Goal: Task Accomplishment & Management: Use online tool/utility

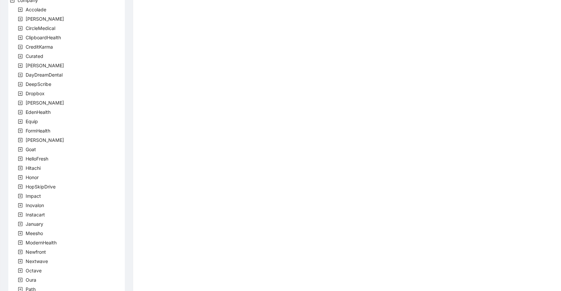
scroll to position [36, 0]
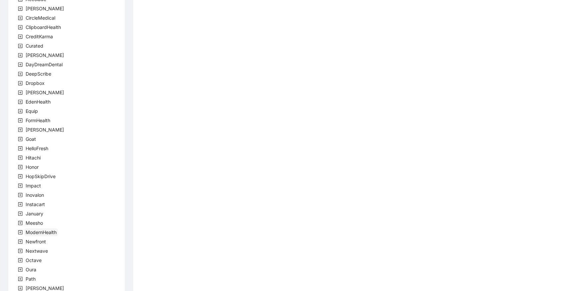
click at [50, 230] on span "ModernHealth" at bounding box center [41, 232] width 31 height 6
click at [40, 238] on span "team" at bounding box center [39, 242] width 14 height 8
click at [55, 252] on span "ModernHealthTeam" at bounding box center [63, 251] width 43 height 6
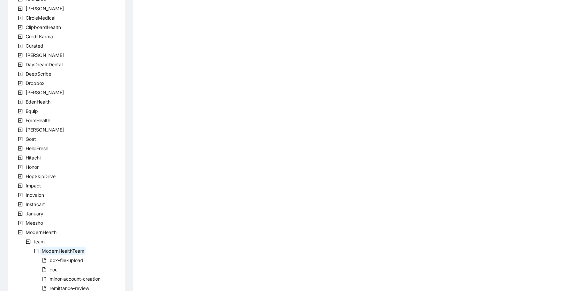
scroll to position [73, 0]
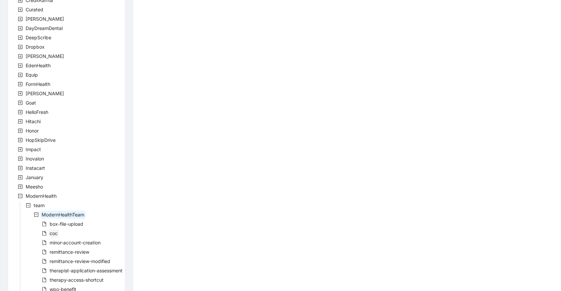
click at [49, 234] on span "coc" at bounding box center [53, 233] width 11 height 8
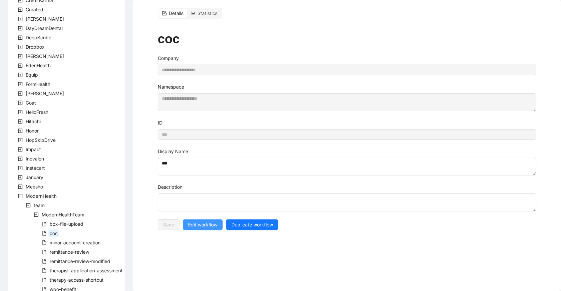
click at [202, 221] on span "Edit workflow" at bounding box center [202, 224] width 29 height 7
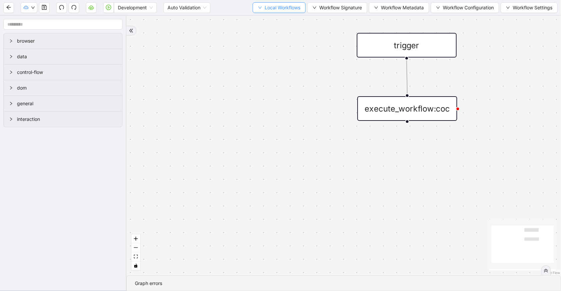
click at [279, 9] on span "Local Workflows" at bounding box center [283, 7] width 36 height 7
click at [280, 22] on span "Select" at bounding box center [276, 20] width 43 height 7
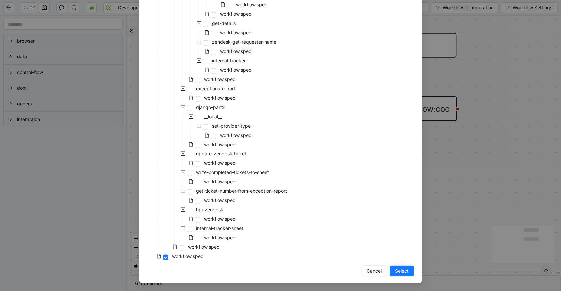
scroll to position [64, 0]
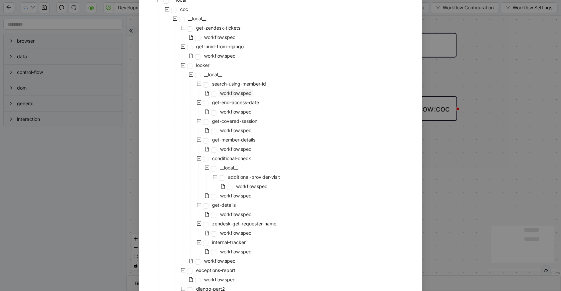
click at [240, 94] on span "workflow.spec" at bounding box center [235, 93] width 31 height 6
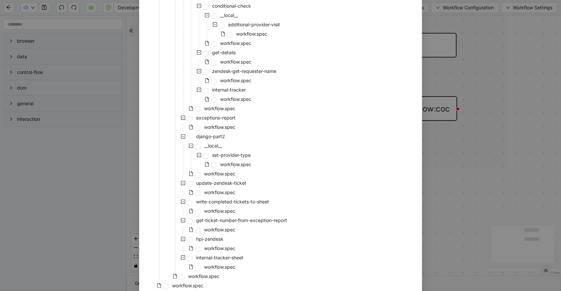
scroll to position [246, 0]
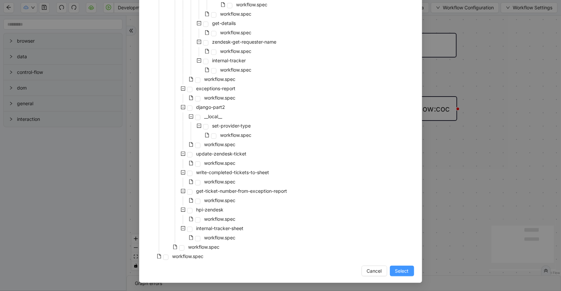
click at [390, 270] on button "Select" at bounding box center [402, 271] width 24 height 11
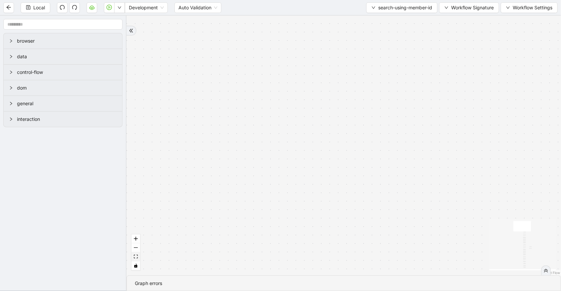
click at [134, 256] on icon "fit view" at bounding box center [136, 257] width 4 height 4
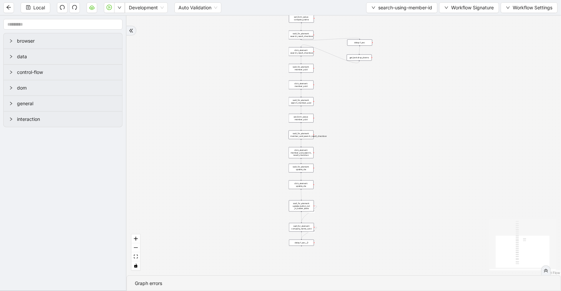
drag, startPoint x: 234, startPoint y: 170, endPoint x: 220, endPoint y: 109, distance: 62.3
click at [220, 110] on div "onError onError trigger new_tab: client_info_url wait_until_loaded: client_info…" at bounding box center [344, 146] width 434 height 260
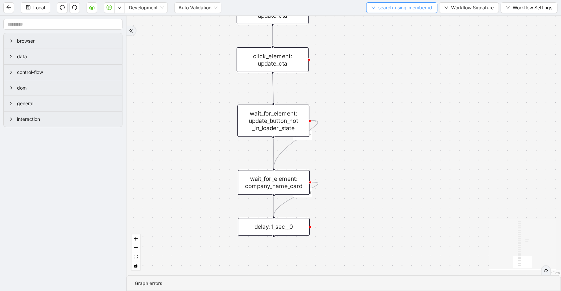
click at [410, 4] on span "search-using-member-id" at bounding box center [405, 7] width 54 height 7
click at [407, 21] on span "Select" at bounding box center [400, 20] width 62 height 7
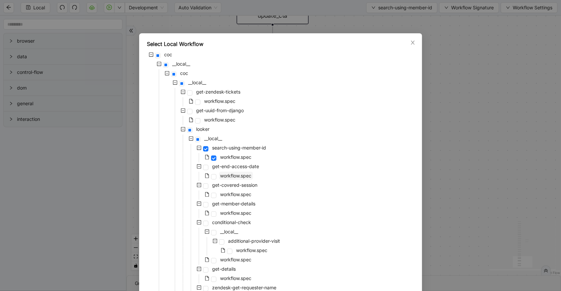
click at [234, 177] on span "workflow.spec" at bounding box center [235, 176] width 31 height 6
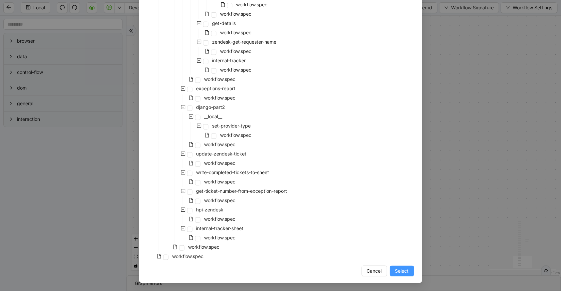
click at [400, 274] on span "Select" at bounding box center [402, 270] width 14 height 7
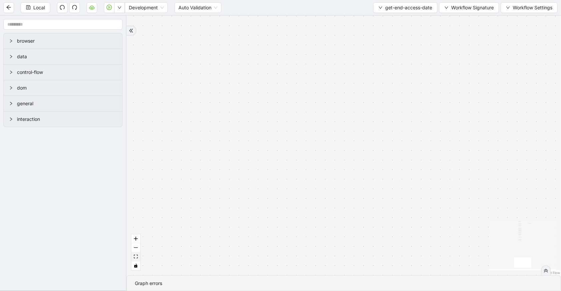
click at [137, 255] on icon "fit view" at bounding box center [136, 257] width 4 height 4
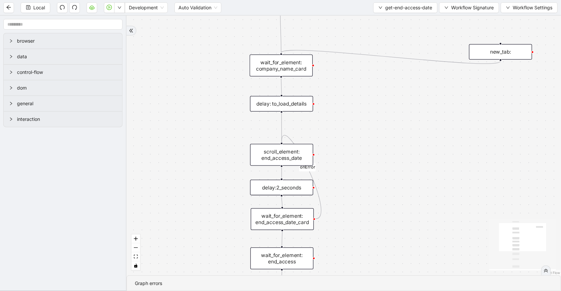
click at [294, 72] on div "wait_for_element: company_name_card" at bounding box center [281, 66] width 63 height 22
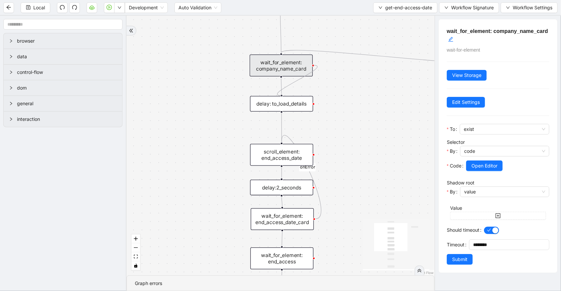
drag, startPoint x: 313, startPoint y: 64, endPoint x: 289, endPoint y: 93, distance: 37.6
click at [289, 93] on div "onError trigger wait_for_element: company_name_card scroll_element: end_access_…" at bounding box center [281, 146] width 308 height 260
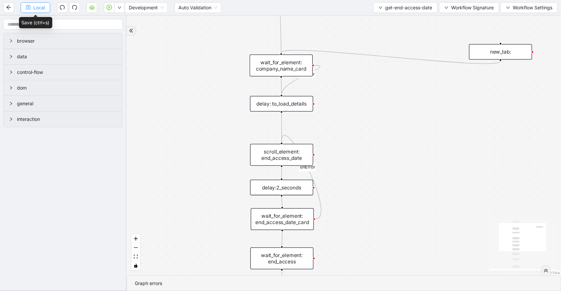
click at [36, 6] on span "Local" at bounding box center [39, 7] width 12 height 7
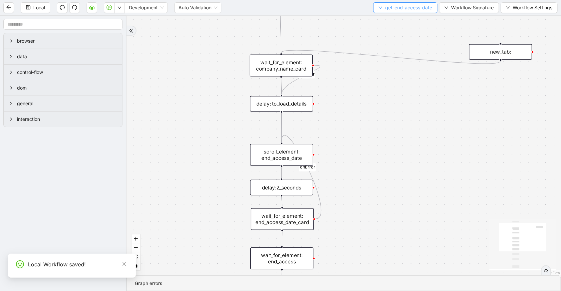
click at [380, 9] on icon "down" at bounding box center [381, 8] width 4 height 4
click at [385, 18] on span "Select" at bounding box center [405, 20] width 54 height 7
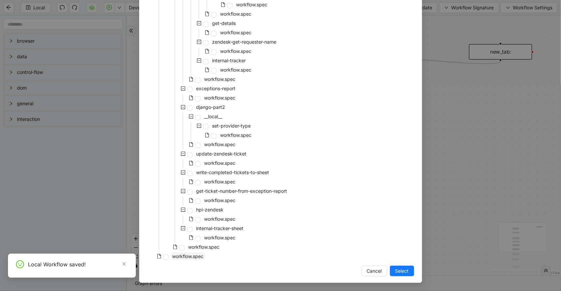
click at [193, 254] on span "workflow.spec" at bounding box center [187, 256] width 31 height 6
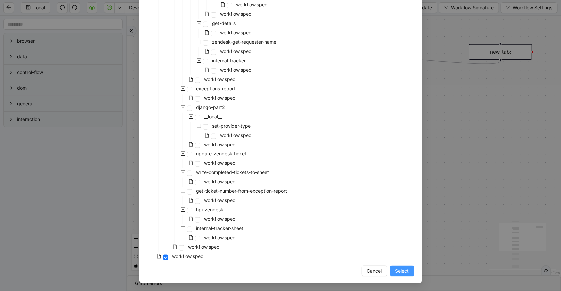
click at [402, 272] on span "Select" at bounding box center [402, 270] width 14 height 7
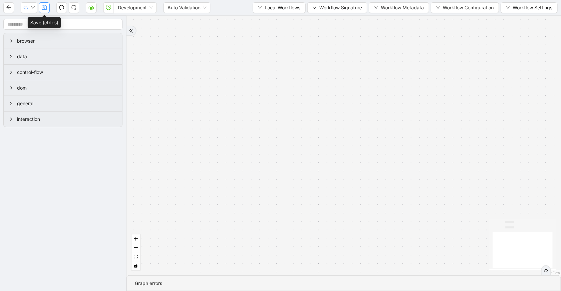
click at [44, 7] on icon "save" at bounding box center [44, 7] width 5 height 5
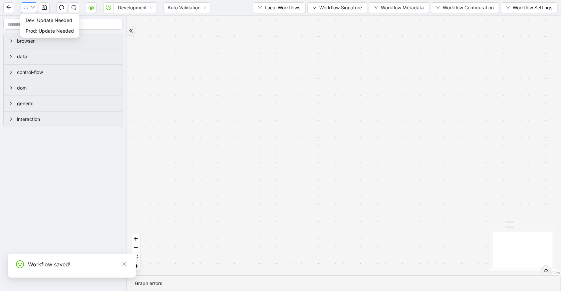
click at [31, 7] on icon "down" at bounding box center [33, 8] width 4 height 4
click at [37, 21] on span "Dev: Update Needed" at bounding box center [50, 20] width 48 height 7
click at [27, 6] on icon "cloud-upload" at bounding box center [26, 7] width 5 height 5
click at [34, 27] on span "Prod: Update Needed" at bounding box center [50, 30] width 48 height 7
click at [139, 259] on button "fit view" at bounding box center [135, 256] width 9 height 9
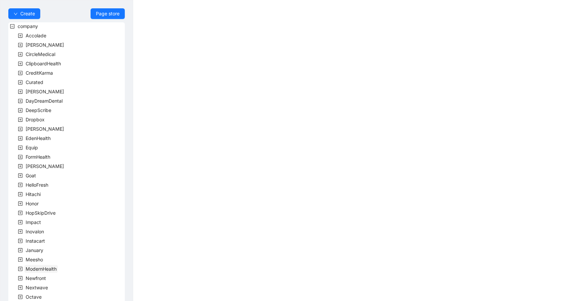
click at [49, 270] on div "ModernHealth" at bounding box center [33, 269] width 50 height 9
click at [50, 268] on span "ModernHealth" at bounding box center [41, 269] width 31 height 6
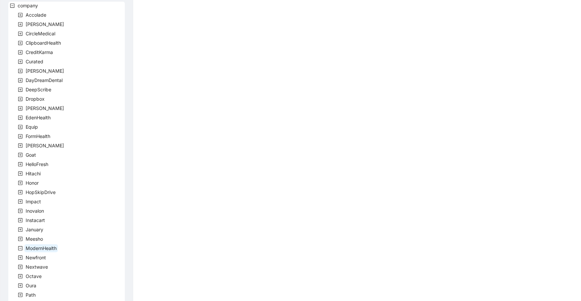
scroll to position [36, 0]
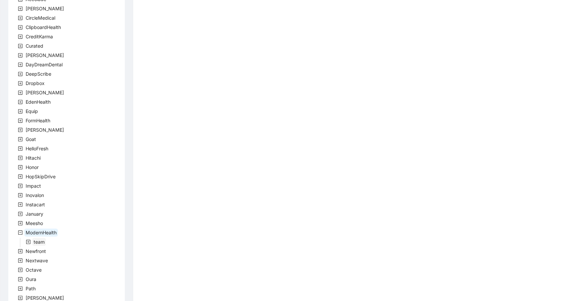
click at [44, 241] on span "team" at bounding box center [39, 242] width 11 height 6
click at [48, 250] on span "ModernHealthTeam" at bounding box center [63, 251] width 43 height 6
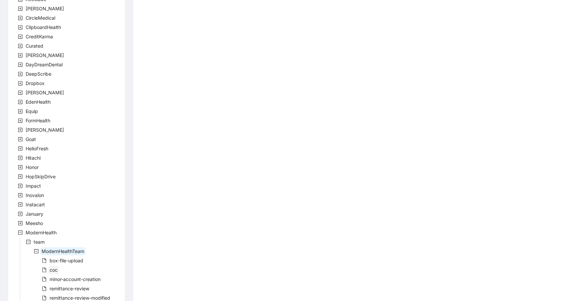
click at [57, 268] on span "coc" at bounding box center [54, 270] width 8 height 6
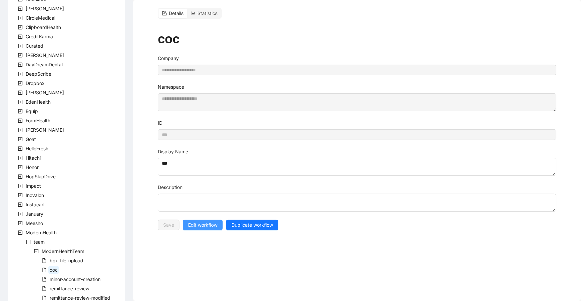
click at [199, 222] on span "Edit workflow" at bounding box center [202, 224] width 29 height 7
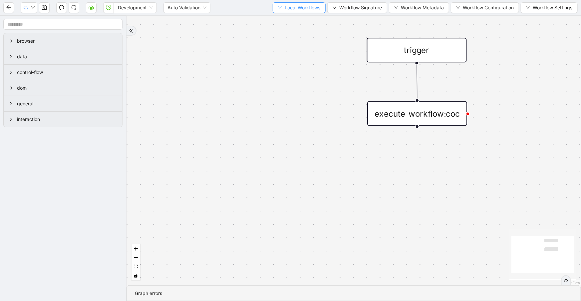
click at [314, 9] on span "Local Workflows" at bounding box center [303, 7] width 36 height 7
click at [318, 22] on span "Select" at bounding box center [296, 20] width 43 height 7
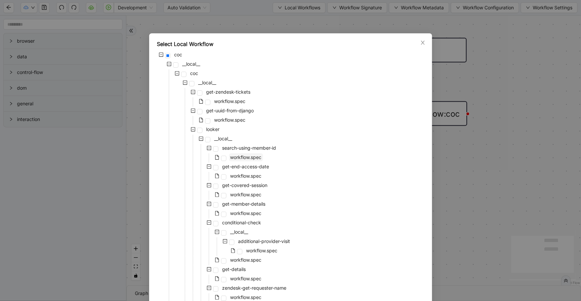
click at [249, 157] on span "workflow.spec" at bounding box center [245, 157] width 31 height 6
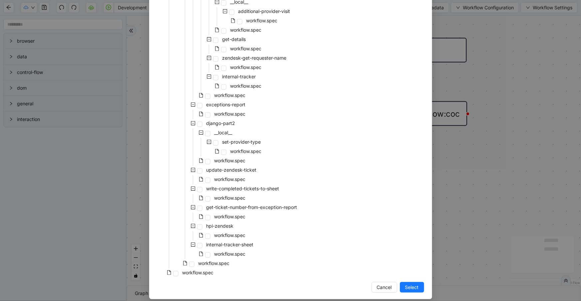
scroll to position [236, 0]
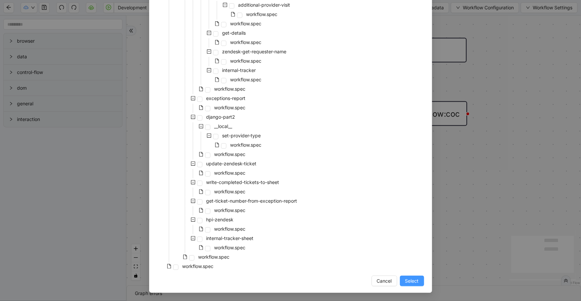
click at [411, 283] on span "Select" at bounding box center [412, 280] width 14 height 7
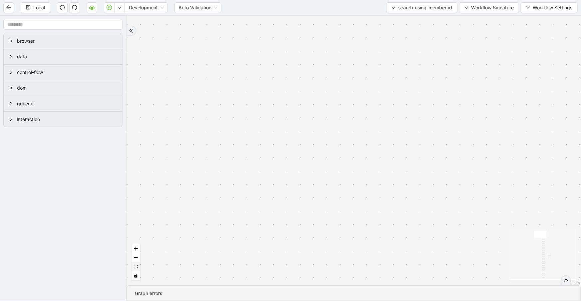
click at [140, 263] on div "onError onError trigger new_tab: client_info_url wait_until_loaded: client_info…" at bounding box center [354, 150] width 454 height 269
click at [137, 265] on icon "fit view" at bounding box center [136, 266] width 4 height 4
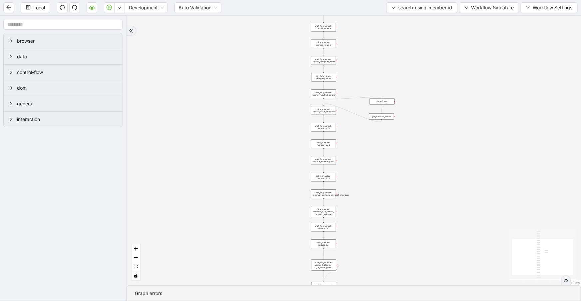
drag, startPoint x: 404, startPoint y: 225, endPoint x: 399, endPoint y: 43, distance: 181.5
click at [399, 43] on div "onError onError trigger new_tab: client_info_url wait_until_loaded: client_info…" at bounding box center [354, 150] width 454 height 269
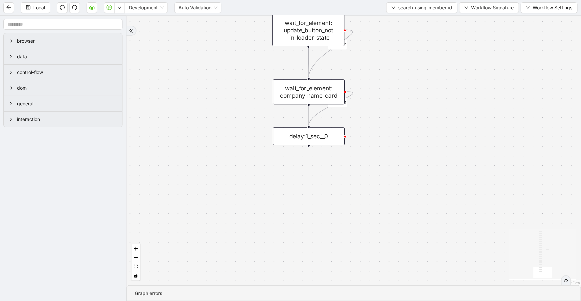
click at [310, 90] on div "wait_for_element: company_name_card" at bounding box center [309, 91] width 72 height 25
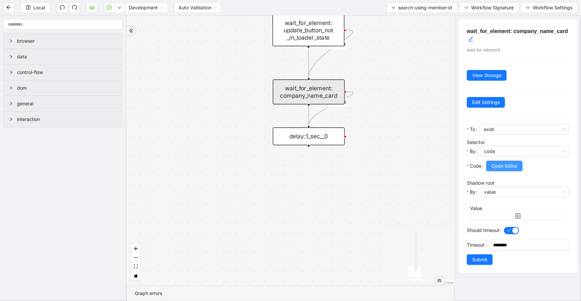
click at [503, 167] on span "Open Editor" at bounding box center [504, 165] width 26 height 7
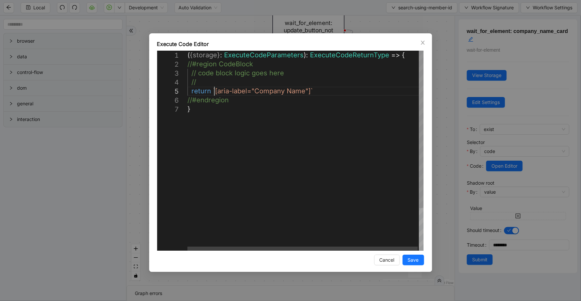
scroll to position [0, 3]
drag, startPoint x: 214, startPoint y: 90, endPoint x: 309, endPoint y: 92, distance: 95.2
click at [324, 102] on div "( { storage } : ExecuteCodeParameters ): ExecuteCodeReturnType => { //#region C…" at bounding box center [305, 178] width 237 height 254
drag, startPoint x: 320, startPoint y: 93, endPoint x: 191, endPoint y: 92, distance: 128.5
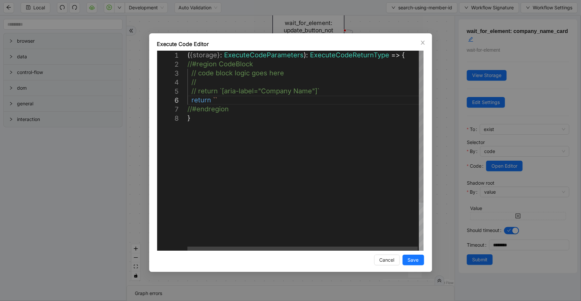
paste textarea "**********"
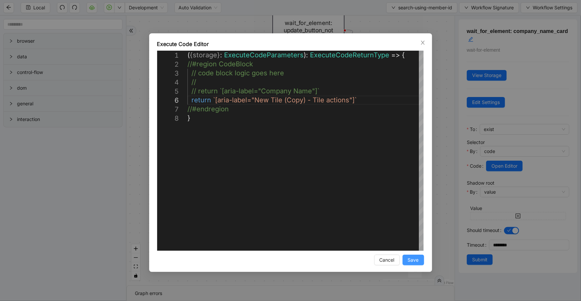
type textarea "**********"
click at [414, 260] on span "Save" at bounding box center [413, 259] width 11 height 7
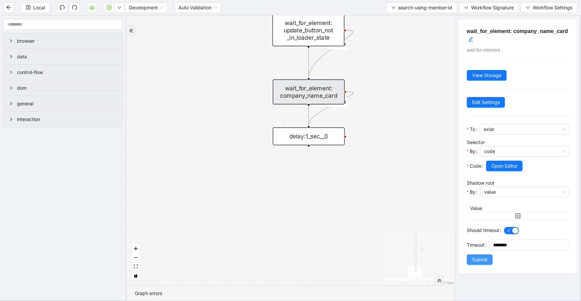
click at [478, 257] on span "Submit" at bounding box center [479, 259] width 15 height 7
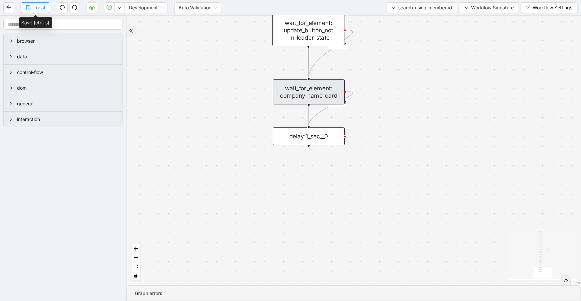
click at [48, 8] on button "Local" at bounding box center [36, 7] width 30 height 11
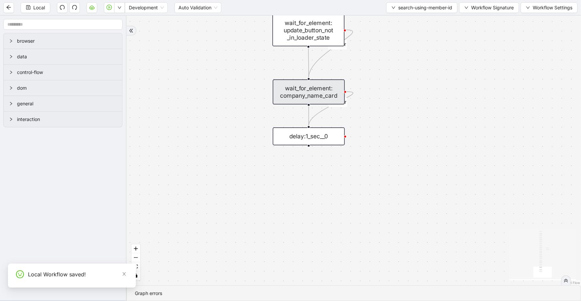
click at [321, 137] on div "delay:1_sec__0" at bounding box center [309, 136] width 72 height 18
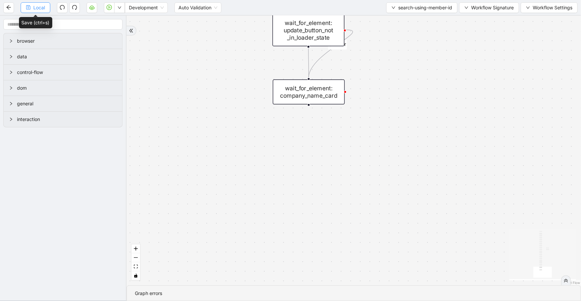
click at [32, 4] on button "Local" at bounding box center [36, 7] width 30 height 11
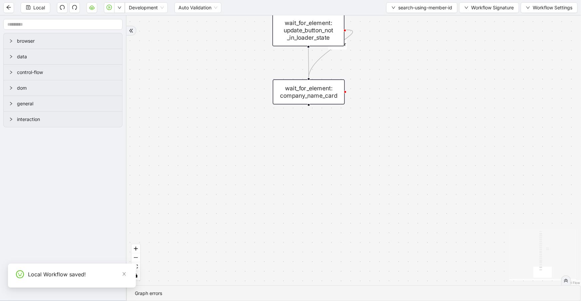
click at [416, 6] on span "search-using-member-id" at bounding box center [425, 7] width 54 height 7
click at [417, 20] on span "Select" at bounding box center [420, 20] width 62 height 7
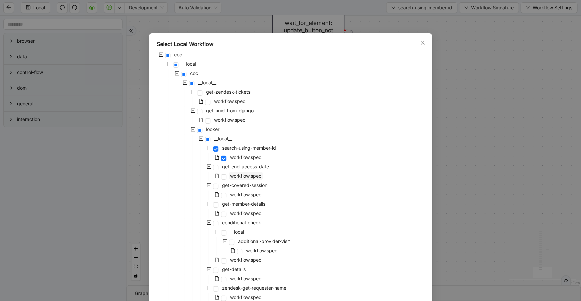
click at [242, 176] on span "workflow.spec" at bounding box center [245, 176] width 31 height 6
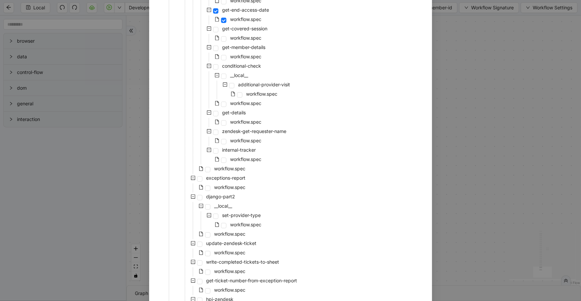
scroll to position [236, 0]
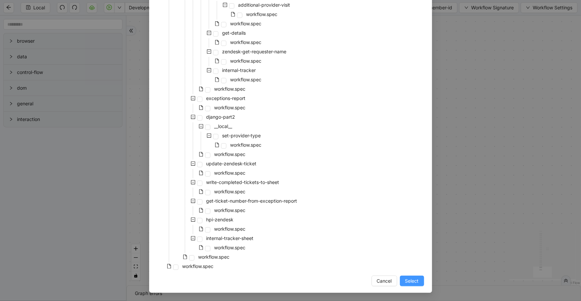
click at [407, 285] on button "Select" at bounding box center [412, 280] width 24 height 11
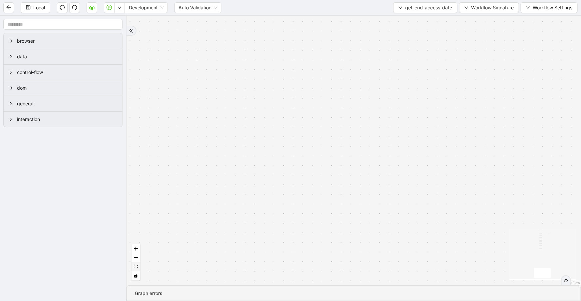
click at [136, 267] on icon "fit view" at bounding box center [136, 266] width 4 height 4
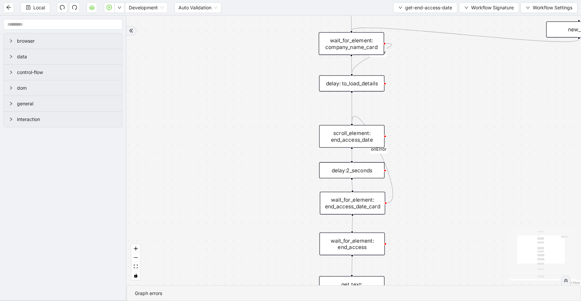
drag, startPoint x: 355, startPoint y: 138, endPoint x: 421, endPoint y: 120, distance: 68.6
click at [421, 120] on div "onError onError trigger wait_for_element: company_name_card scroll_element: end…" at bounding box center [354, 150] width 454 height 269
click at [373, 135] on div "scroll_element: end_access_date" at bounding box center [352, 136] width 66 height 23
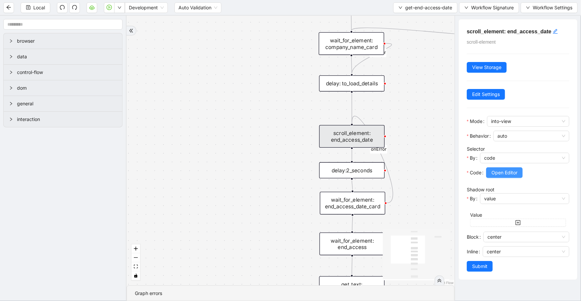
click at [517, 170] on span "Open Editor" at bounding box center [504, 172] width 26 height 7
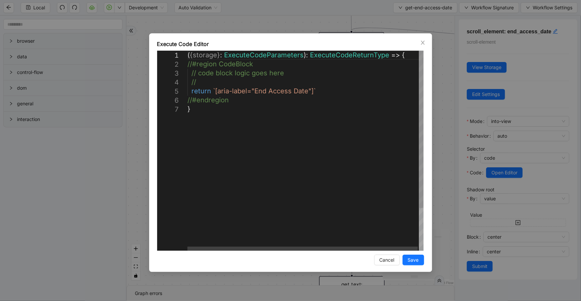
scroll to position [0, 3]
click at [317, 91] on div "( { storage } : ExecuteCodeParameters ): ExecuteCodeReturnType => { //#region C…" at bounding box center [305, 178] width 237 height 254
drag, startPoint x: 312, startPoint y: 90, endPoint x: 214, endPoint y: 89, distance: 97.9
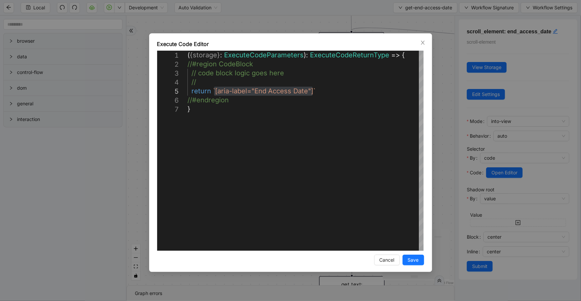
click at [334, 22] on div "**********" at bounding box center [290, 150] width 581 height 301
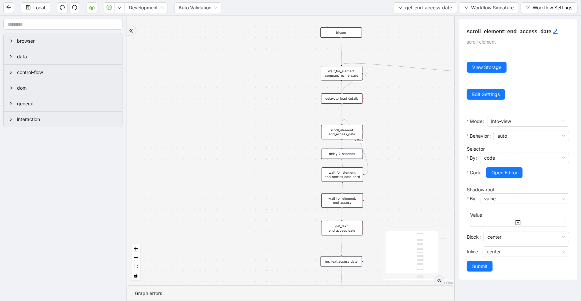
click at [339, 75] on div "wait_for_element: company_name_card" at bounding box center [342, 73] width 42 height 14
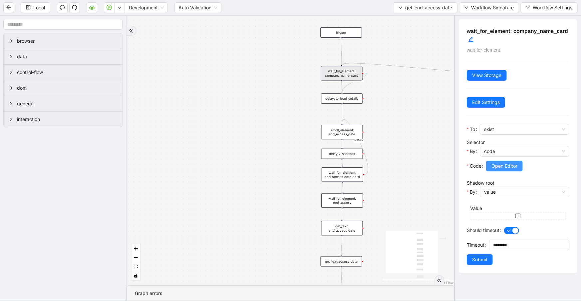
click at [509, 167] on span "Open Editor" at bounding box center [504, 165] width 26 height 7
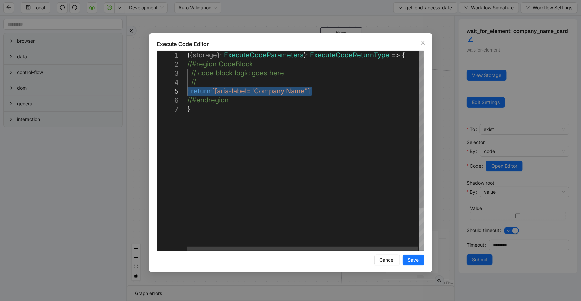
drag, startPoint x: 323, startPoint y: 90, endPoint x: 179, endPoint y: 90, distance: 144.1
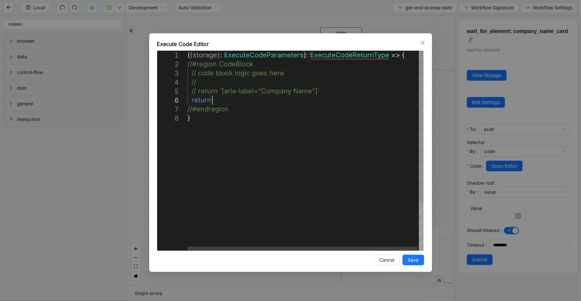
scroll to position [45, 40]
paste textarea "**********"
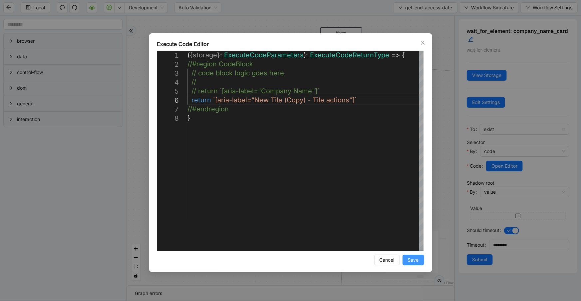
type textarea "**********"
click at [415, 259] on span "Save" at bounding box center [413, 259] width 11 height 7
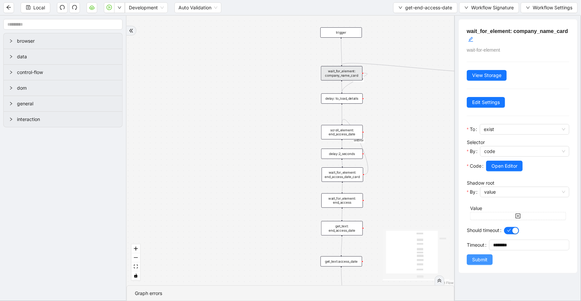
click at [487, 258] on button "Submit" at bounding box center [480, 259] width 26 height 11
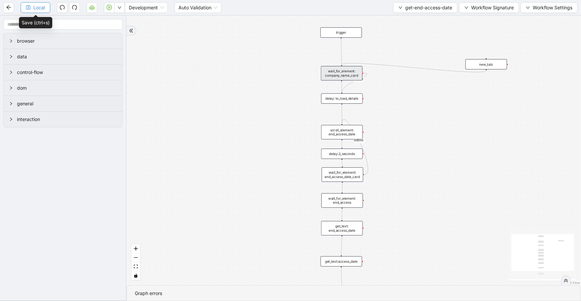
click at [24, 7] on button "Local" at bounding box center [36, 7] width 30 height 11
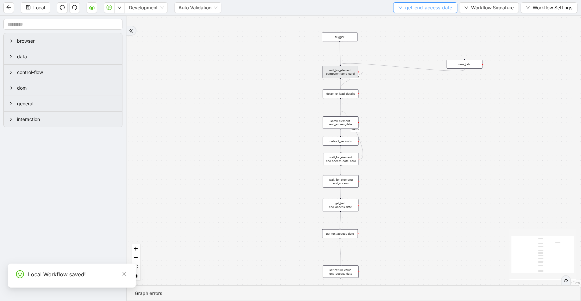
click at [421, 4] on span "get-end-access-date" at bounding box center [428, 7] width 47 height 7
click at [425, 17] on span "Select" at bounding box center [424, 20] width 54 height 7
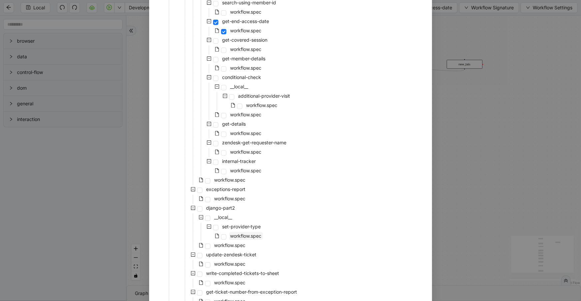
scroll to position [236, 0]
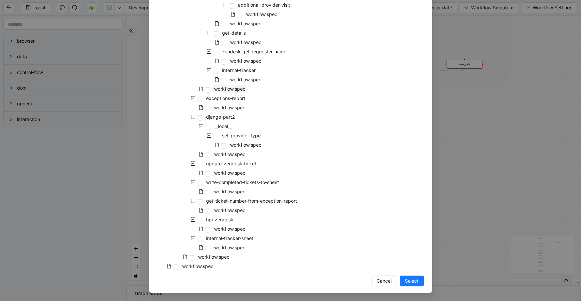
click at [216, 90] on span "workflow.spec" at bounding box center [229, 89] width 31 height 6
click at [417, 285] on button "Select" at bounding box center [412, 280] width 24 height 11
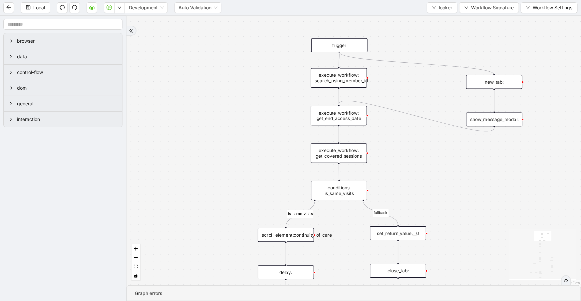
drag, startPoint x: 339, startPoint y: 51, endPoint x: 495, endPoint y: 70, distance: 157.0
click at [495, 70] on div "fallback is_same_visits 3e13ccc2_230e_41ff_b0ca_9cb496d9165b fallback onError o…" at bounding box center [354, 150] width 454 height 269
click at [107, 9] on icon "play-circle" at bounding box center [109, 7] width 5 height 5
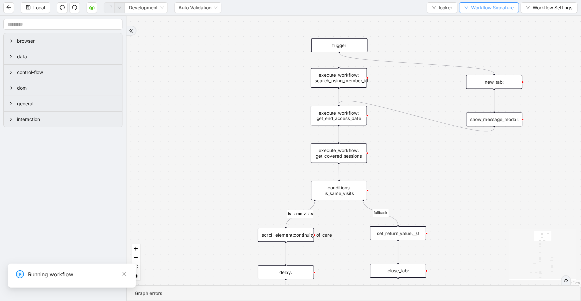
click at [475, 9] on span "Workflow Signature" at bounding box center [492, 7] width 43 height 7
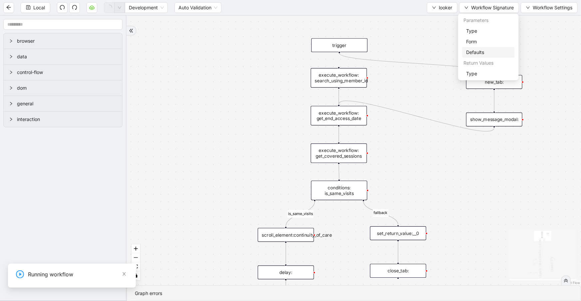
click at [475, 49] on span "Defaults" at bounding box center [488, 52] width 45 height 7
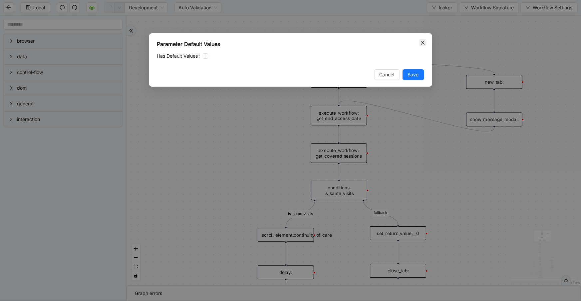
click at [420, 44] on icon "close" at bounding box center [422, 42] width 5 height 5
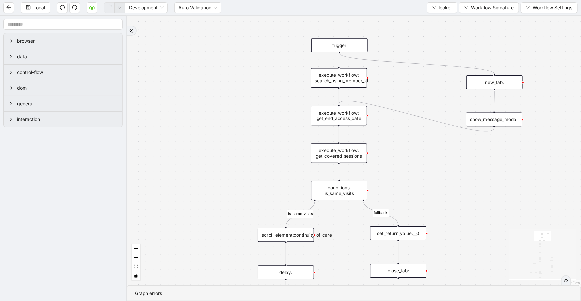
click at [498, 83] on div "new_tab:" at bounding box center [494, 82] width 56 height 14
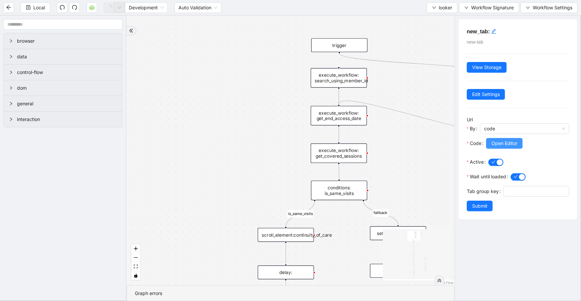
click at [494, 143] on span "Open Editor" at bounding box center [504, 142] width 26 height 7
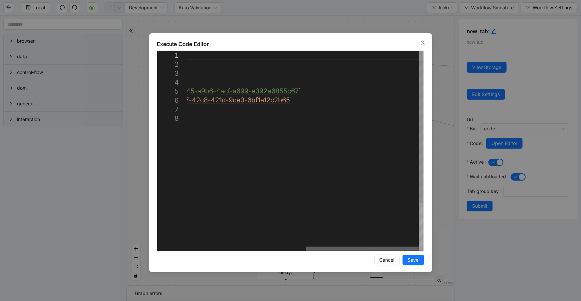
click at [419, 246] on div at bounding box center [362, 248] width 113 height 4
drag, startPoint x: 422, startPoint y: 38, endPoint x: 423, endPoint y: 43, distance: 4.9
click at [423, 40] on div "**********" at bounding box center [290, 152] width 283 height 238
click at [424, 43] on icon "close" at bounding box center [422, 42] width 5 height 5
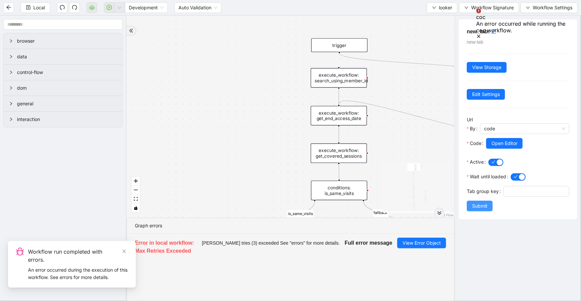
click at [482, 209] on span "Submit" at bounding box center [479, 205] width 15 height 7
click at [466, 13] on button "Workflow Signature" at bounding box center [489, 7] width 60 height 11
click at [466, 9] on icon "down" at bounding box center [466, 8] width 4 height 4
click at [481, 34] on icon "Notifications (F8)" at bounding box center [478, 36] width 5 height 5
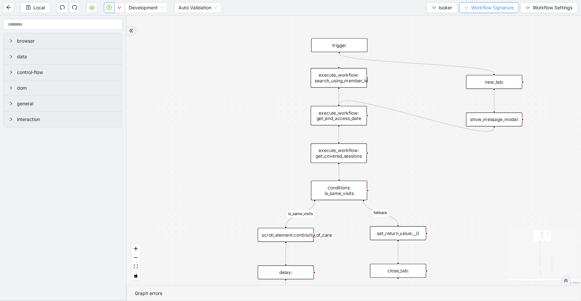
click at [489, 6] on span "Workflow Signature" at bounding box center [492, 7] width 43 height 7
click at [493, 33] on span "Type" at bounding box center [488, 30] width 45 height 7
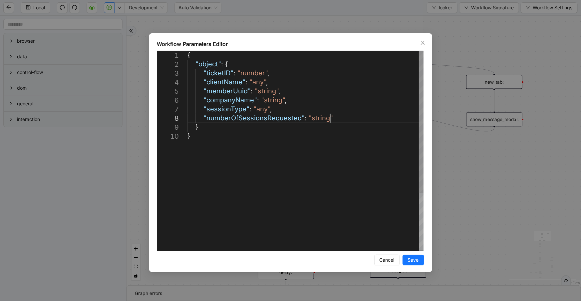
scroll to position [0, 3]
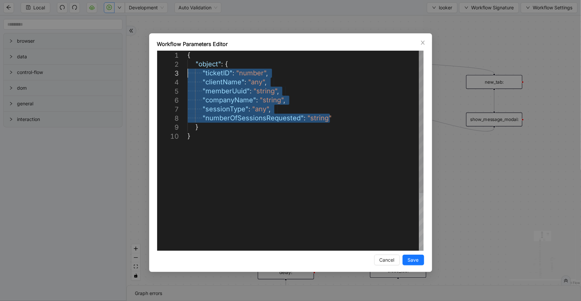
drag, startPoint x: 343, startPoint y: 119, endPoint x: 178, endPoint y: 76, distance: 170.0
click at [420, 42] on icon "close" at bounding box center [422, 42] width 5 height 5
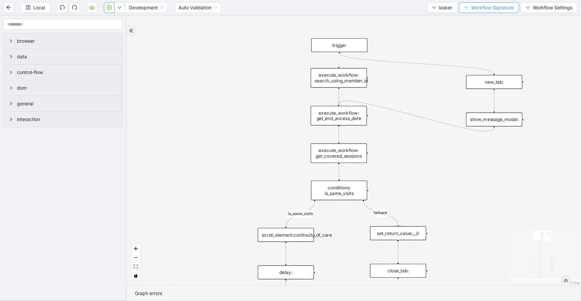
click at [478, 4] on span "Workflow Signature" at bounding box center [492, 7] width 43 height 7
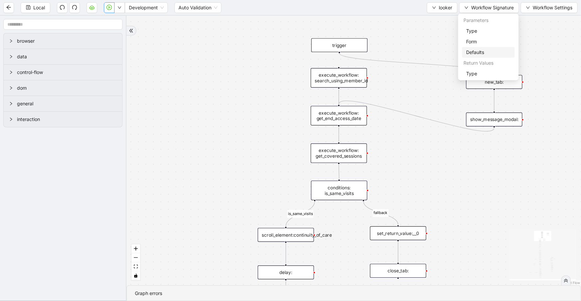
click at [476, 52] on span "Defaults" at bounding box center [488, 52] width 45 height 7
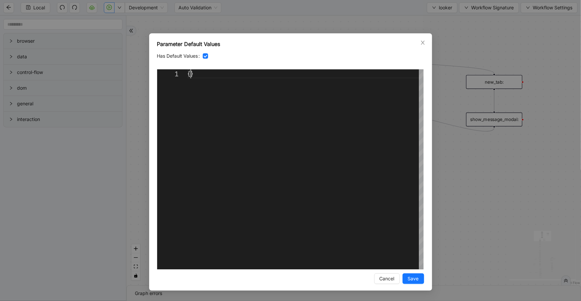
scroll to position [0, 7]
click at [190, 74] on div "{}" at bounding box center [305, 169] width 236 height 200
paste textarea "**********"
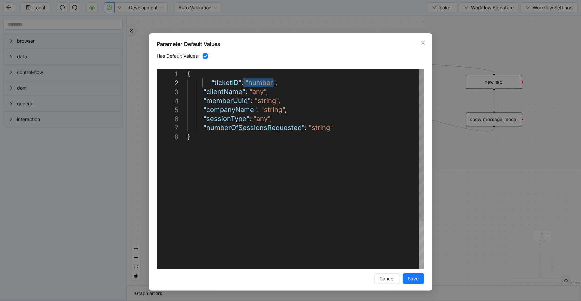
drag, startPoint x: 274, startPoint y: 83, endPoint x: 243, endPoint y: 82, distance: 30.3
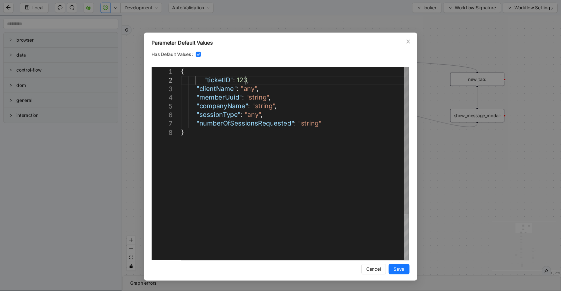
scroll to position [10, 108]
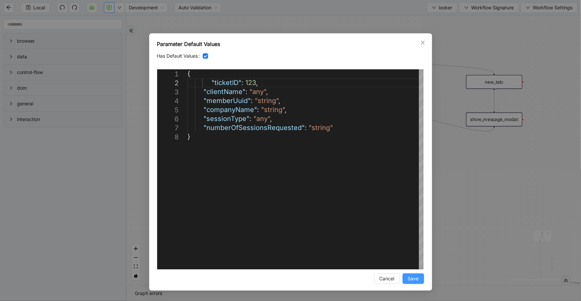
type textarea "**********"
click at [413, 280] on span "Save" at bounding box center [413, 278] width 11 height 7
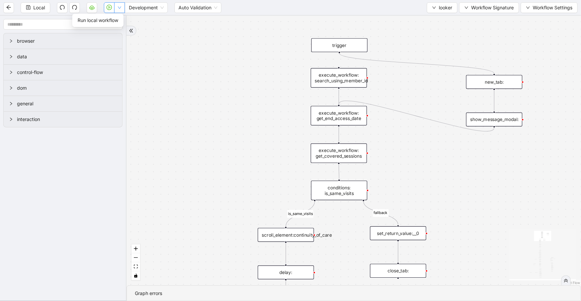
click at [120, 10] on button "button" at bounding box center [119, 7] width 11 height 11
click at [117, 19] on span "Run local workflow" at bounding box center [98, 20] width 41 height 7
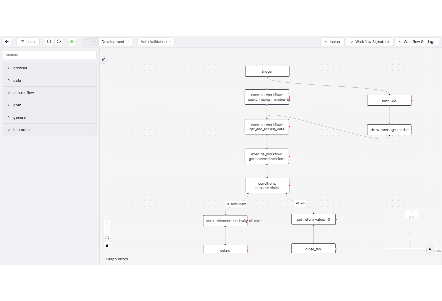
scroll to position [0, 0]
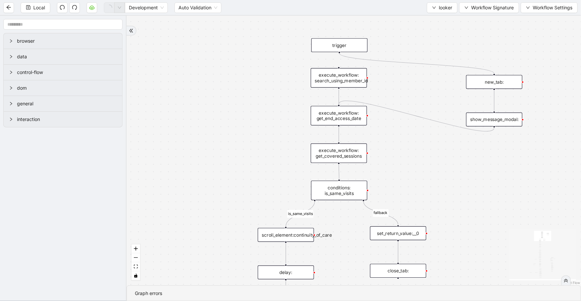
click at [566, 280] on icon "double-right" at bounding box center [566, 280] width 5 height 5
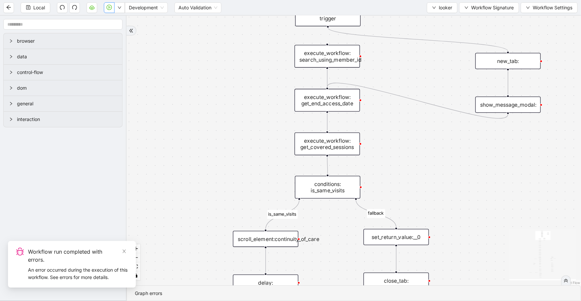
click at [566, 282] on icon "double-right" at bounding box center [566, 280] width 5 height 5
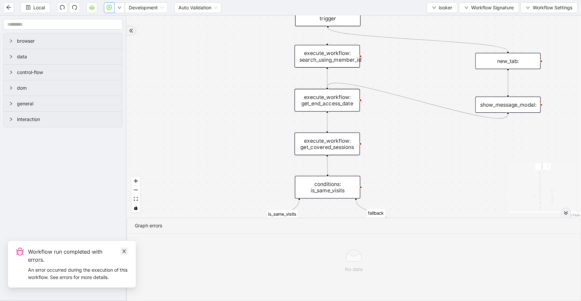
click at [125, 251] on icon "close" at bounding box center [124, 251] width 5 height 5
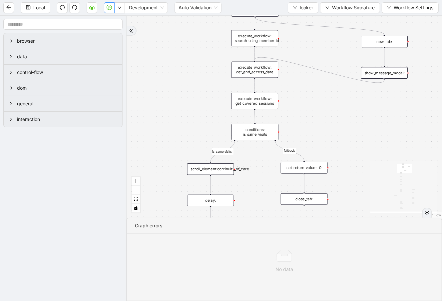
drag, startPoint x: 384, startPoint y: 68, endPoint x: 299, endPoint y: 47, distance: 87.4
click at [299, 47] on div "fallback is_same_visits 3e13ccc2_230e_41ff_b0ca_9cb496d9165b fallback onError o…" at bounding box center [284, 117] width 315 height 202
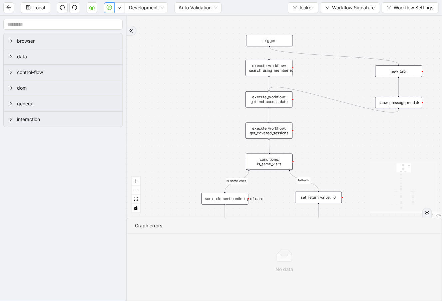
drag, startPoint x: 299, startPoint y: 47, endPoint x: 313, endPoint y: 76, distance: 32.9
click at [313, 76] on div "fallback is_same_visits 3e13ccc2_230e_41ff_b0ca_9cb496d9165b fallback onError o…" at bounding box center [284, 117] width 315 height 202
click at [294, 6] on icon "down" at bounding box center [295, 8] width 4 height 4
click at [302, 18] on span "Select" at bounding box center [302, 20] width 20 height 7
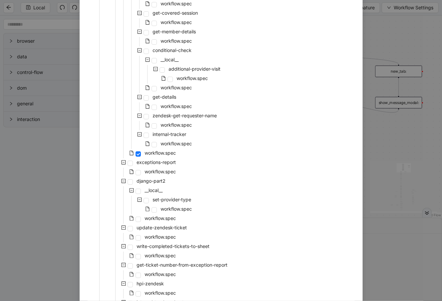
scroll to position [73, 0]
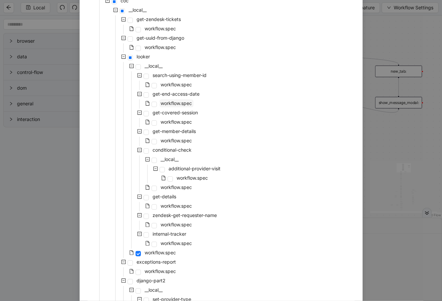
drag, startPoint x: 174, startPoint y: 98, endPoint x: 175, endPoint y: 105, distance: 6.7
click at [174, 99] on div "coc __local__ coc __local__ get-zendesk-tickets workflow.spec get-uuid-from-dja…" at bounding box center [221, 206] width 267 height 457
click at [175, 105] on span "workflow.spec" at bounding box center [176, 103] width 31 height 6
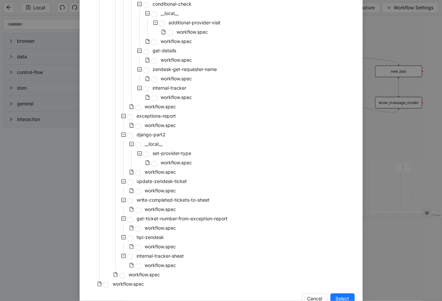
scroll to position [236, 0]
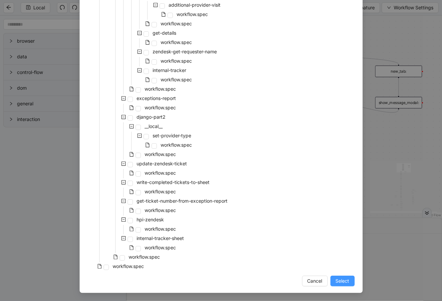
click at [336, 279] on span "Select" at bounding box center [343, 280] width 14 height 7
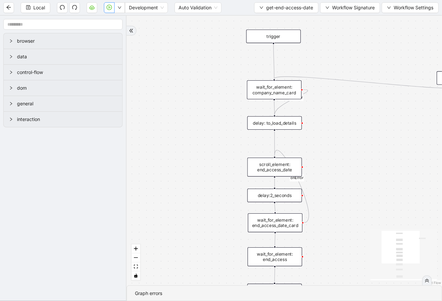
click at [297, 98] on div "wait_for_element: company_name_card" at bounding box center [274, 89] width 55 height 19
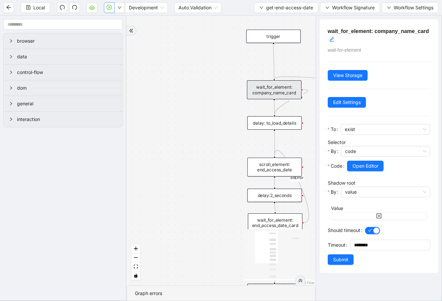
click at [226, 100] on div "onError onError trigger wait_for_element: company_name_card scroll_element: end…" at bounding box center [221, 150] width 189 height 269
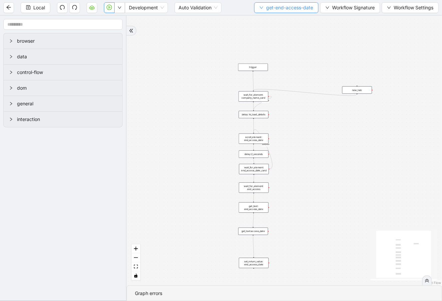
click at [274, 5] on span "get-end-access-date" at bounding box center [289, 7] width 47 height 7
click at [277, 17] on span "Select" at bounding box center [285, 20] width 54 height 7
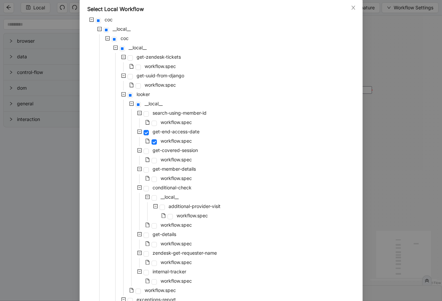
scroll to position [0, 0]
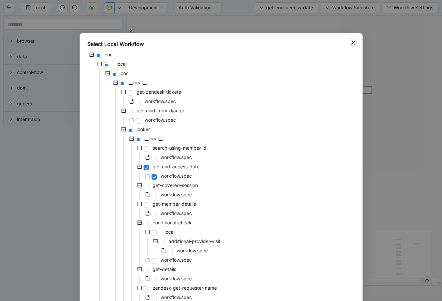
click at [353, 40] on icon "close" at bounding box center [353, 42] width 5 height 5
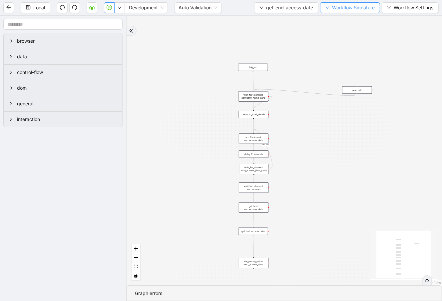
click at [371, 5] on span "Workflow Signature" at bounding box center [353, 7] width 43 height 7
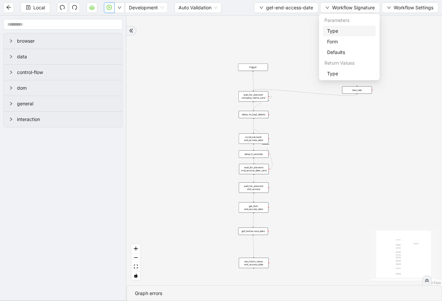
click at [365, 28] on span "Type" at bounding box center [349, 30] width 45 height 7
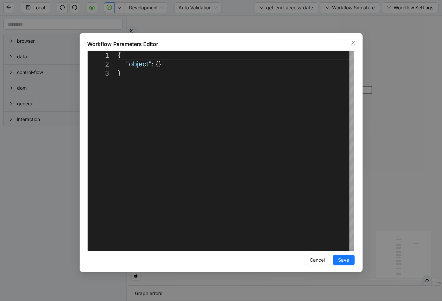
click at [357, 42] on div "**********" at bounding box center [221, 152] width 283 height 238
click at [353, 43] on icon "close" at bounding box center [353, 43] width 4 height 4
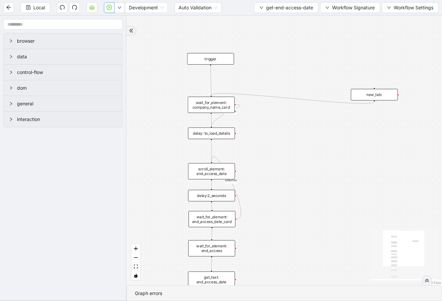
click at [360, 91] on div "new_tab:" at bounding box center [374, 95] width 47 height 12
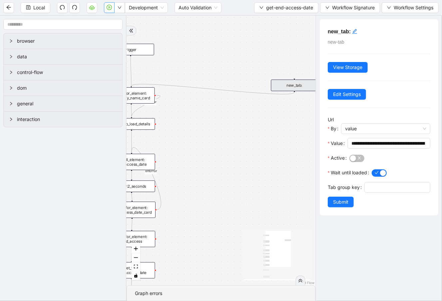
drag, startPoint x: 267, startPoint y: 74, endPoint x: 139, endPoint y: 60, distance: 127.9
click at [186, 63] on div "onError onError trigger wait_for_element: company_name_card scroll_element: end…" at bounding box center [221, 150] width 189 height 269
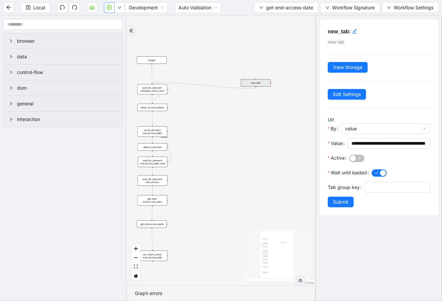
drag, startPoint x: 206, startPoint y: 64, endPoint x: 213, endPoint y: 80, distance: 17.9
click at [217, 80] on div "onError onError trigger wait_for_element: company_name_card scroll_element: end…" at bounding box center [221, 150] width 189 height 269
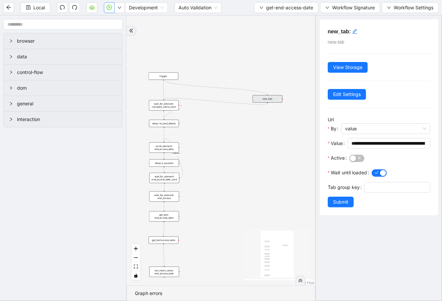
drag, startPoint x: 163, startPoint y: 79, endPoint x: 270, endPoint y: 95, distance: 107.7
click at [246, 95] on div "trigger wait_for_element: company_name_card scroll_element: end_access_date wai…" at bounding box center [190, 124] width 113 height 161
click at [359, 158] on span "button" at bounding box center [356, 157] width 15 height 7
click at [344, 205] on span "Submit" at bounding box center [340, 201] width 15 height 7
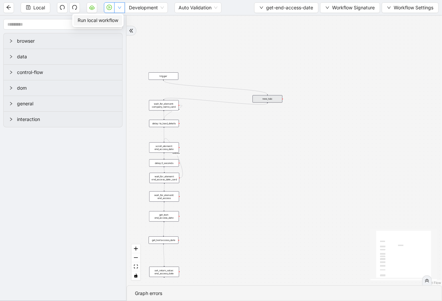
click at [119, 7] on icon "down" at bounding box center [119, 8] width 3 height 2
click at [117, 18] on span "Run local workflow" at bounding box center [98, 20] width 41 height 7
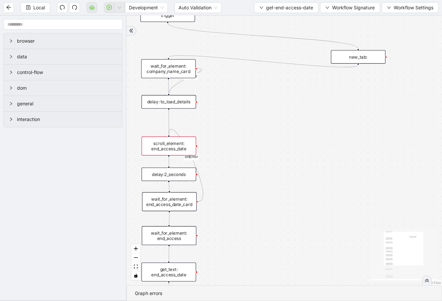
click at [159, 149] on div "scroll_element: end_access_date" at bounding box center [168, 145] width 55 height 19
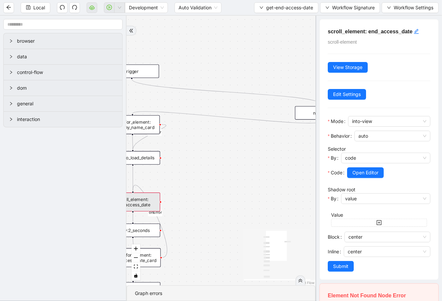
drag, startPoint x: 209, startPoint y: 125, endPoint x: 172, endPoint y: 181, distance: 67.4
click at [172, 181] on div "onError onError trigger wait_for_element: company_name_card scroll_element: end…" at bounding box center [221, 150] width 189 height 269
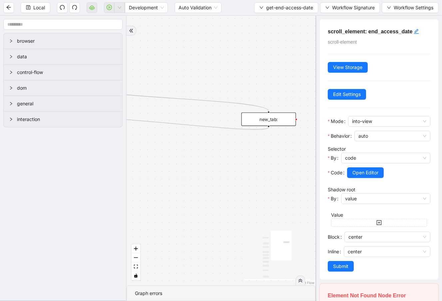
drag, startPoint x: 270, startPoint y: 146, endPoint x: 235, endPoint y: 146, distance: 35.0
click at [235, 146] on div "onError onError trigger wait_for_element: company_name_card scroll_element: end…" at bounding box center [221, 150] width 189 height 269
click at [250, 129] on icon "Edge from new_tab: to wait_for_element: company_name_card" at bounding box center [173, 124] width 190 height 12
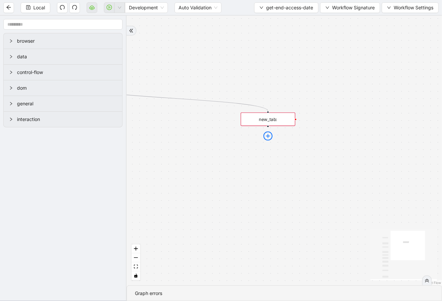
click at [265, 133] on icon "plus-circle" at bounding box center [267, 135] width 9 height 9
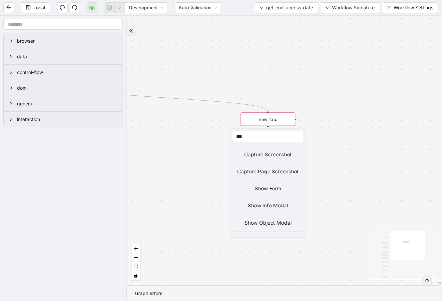
type input "***"
click at [271, 202] on div "Show Info Modal" at bounding box center [268, 206] width 72 height 8
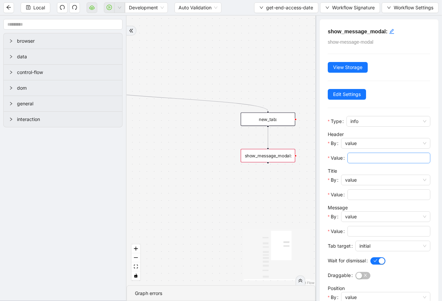
click at [371, 156] on input "Value" at bounding box center [388, 157] width 74 height 7
type input "***"
click at [363, 195] on input "Value" at bounding box center [388, 194] width 74 height 7
type input "***"
click at [373, 232] on input "Value" at bounding box center [388, 230] width 74 height 7
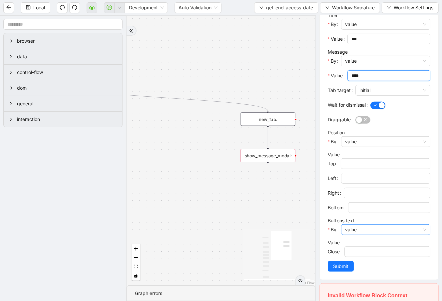
scroll to position [227, 0]
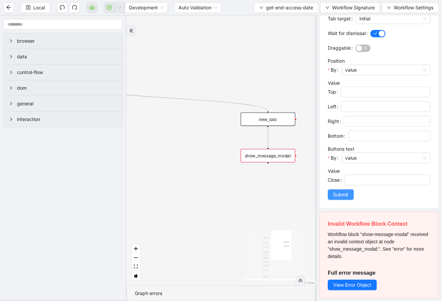
type input "****"
click at [335, 193] on span "Submit" at bounding box center [340, 194] width 15 height 7
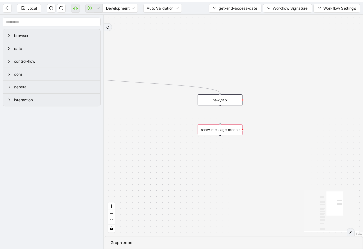
scroll to position [0, 0]
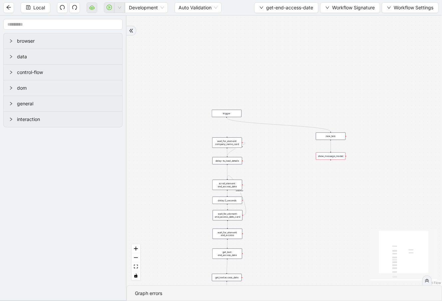
drag, startPoint x: 330, startPoint y: 174, endPoint x: 343, endPoint y: 162, distance: 17.2
click at [371, 163] on div "onError onError trigger wait_for_element: company_name_card scroll_element: end…" at bounding box center [284, 150] width 315 height 269
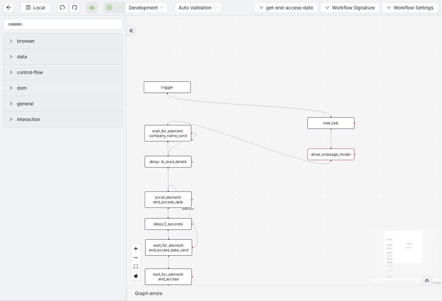
drag, startPoint x: 331, startPoint y: 160, endPoint x: 169, endPoint y: 124, distance: 166.0
click at [169, 124] on div "onError onError trigger wait_for_element: company_name_card scroll_element: end…" at bounding box center [284, 150] width 315 height 269
drag, startPoint x: 117, startPoint y: 5, endPoint x: 118, endPoint y: 12, distance: 7.1
click at [118, 6] on button "button" at bounding box center [119, 7] width 11 height 11
click at [115, 22] on span "Run local workflow" at bounding box center [98, 20] width 41 height 7
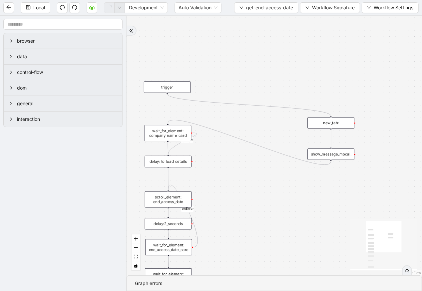
click at [186, 202] on div "scroll_element: end_access_date" at bounding box center [168, 199] width 47 height 16
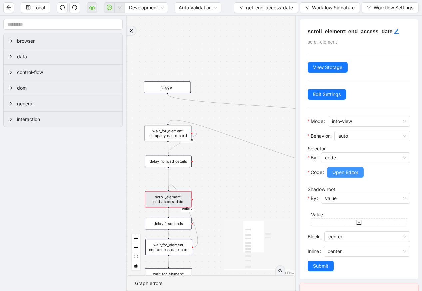
click at [344, 173] on span "Open Editor" at bounding box center [345, 172] width 26 height 7
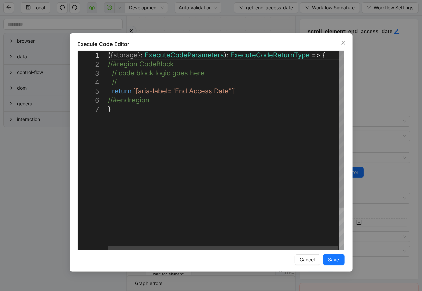
scroll to position [0, 3]
drag, startPoint x: 233, startPoint y: 89, endPoint x: 133, endPoint y: 91, distance: 99.9
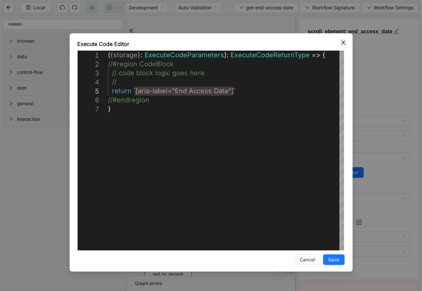
click at [343, 41] on icon "close" at bounding box center [343, 42] width 5 height 5
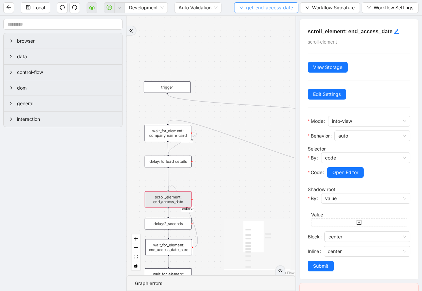
click at [273, 6] on span "get-end-access-date" at bounding box center [269, 7] width 47 height 7
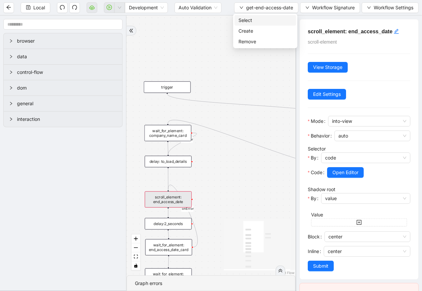
click at [273, 17] on span "Select" at bounding box center [265, 20] width 54 height 7
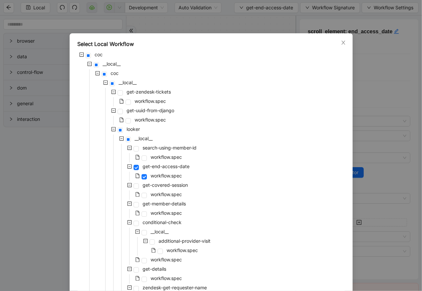
click at [346, 43] on div "Select Local Workflow coc __local__ coc __local__ get-zendesk-tickets workflow.…" at bounding box center [211, 280] width 283 height 495
click at [343, 42] on icon "close" at bounding box center [343, 42] width 5 height 5
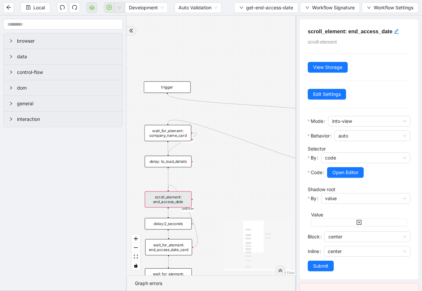
click at [177, 203] on div "scroll_element: end_access_date" at bounding box center [168, 199] width 47 height 16
click at [336, 176] on button "Open Editor" at bounding box center [345, 172] width 37 height 11
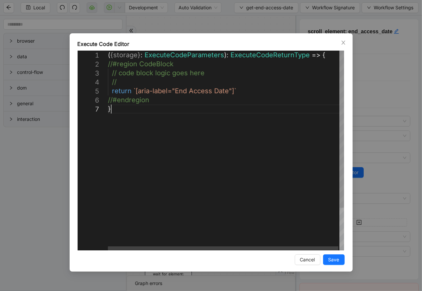
click at [226, 108] on div "( { storage } : ExecuteCodeParameters ): ExecuteCodeReturnType => { //#region C…" at bounding box center [226, 178] width 237 height 254
drag, startPoint x: 233, startPoint y: 89, endPoint x: 135, endPoint y: 90, distance: 97.5
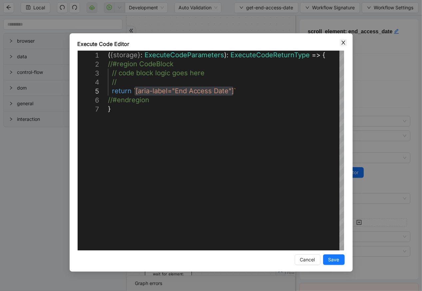
click at [344, 40] on icon "close" at bounding box center [343, 42] width 5 height 5
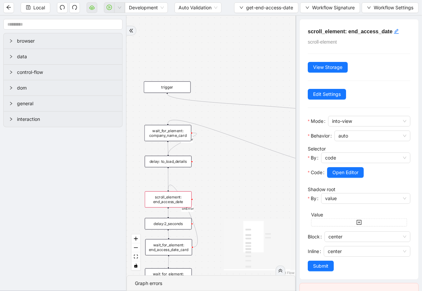
click at [186, 132] on div "wait_for_element: company_name_card" at bounding box center [167, 133] width 47 height 16
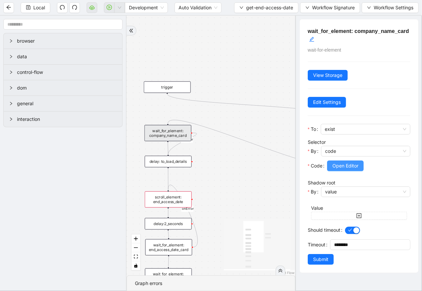
click at [338, 165] on span "Open Editor" at bounding box center [345, 165] width 26 height 7
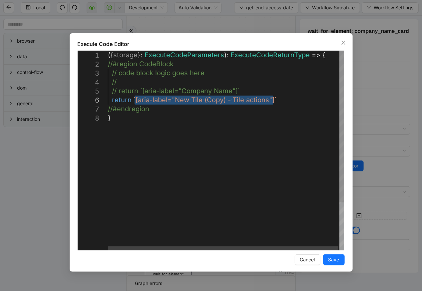
drag, startPoint x: 273, startPoint y: 99, endPoint x: 133, endPoint y: 100, distance: 139.5
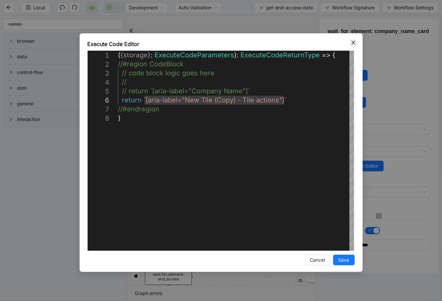
click at [355, 43] on icon "close" at bounding box center [353, 42] width 5 height 5
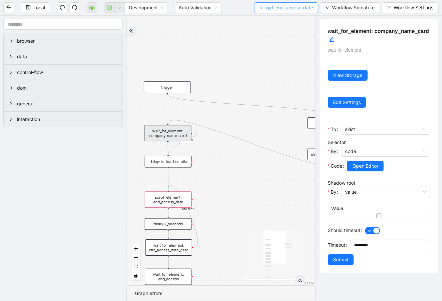
click at [273, 5] on span "get-end-access-date" at bounding box center [289, 7] width 47 height 7
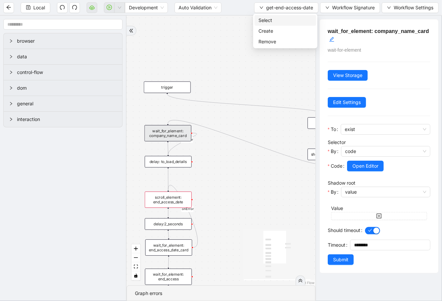
click at [276, 20] on span "Select" at bounding box center [285, 20] width 54 height 7
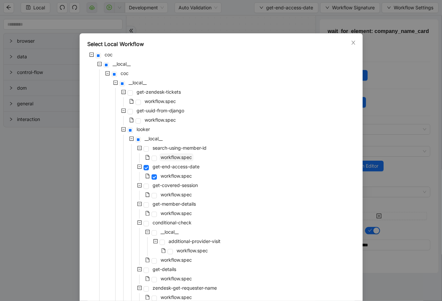
click at [168, 159] on span "workflow.spec" at bounding box center [176, 157] width 31 height 6
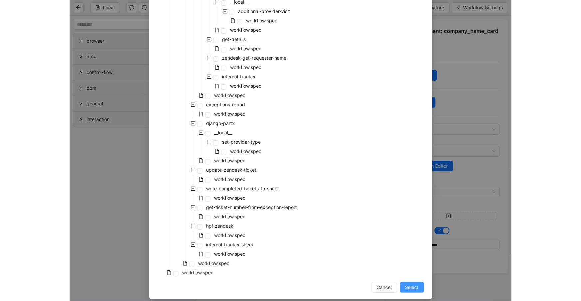
scroll to position [236, 0]
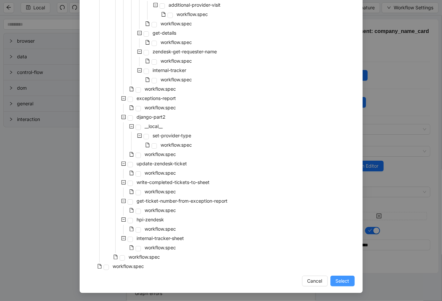
click at [336, 283] on span "Select" at bounding box center [343, 280] width 14 height 7
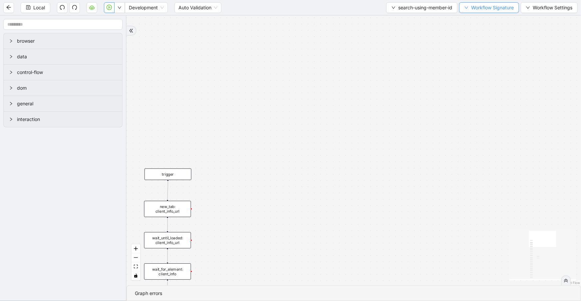
click at [475, 5] on span "Workflow Signature" at bounding box center [492, 7] width 43 height 7
click at [480, 32] on span "Type" at bounding box center [488, 30] width 45 height 7
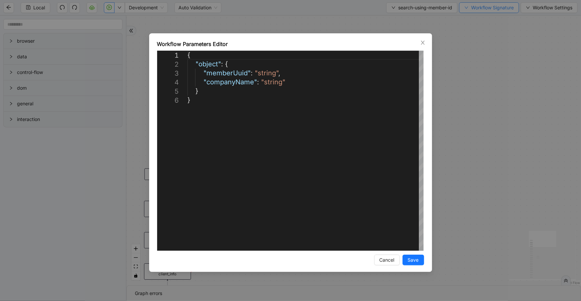
drag, startPoint x: 422, startPoint y: 42, endPoint x: 476, endPoint y: 7, distance: 64.0
click at [423, 42] on icon "close" at bounding box center [422, 42] width 5 height 5
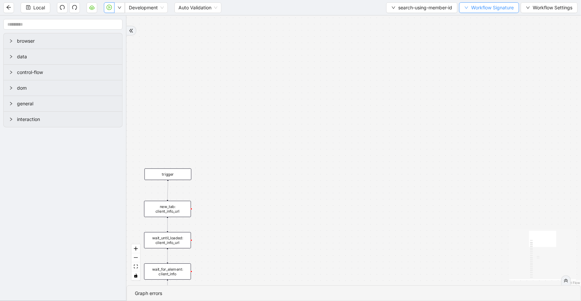
click at [476, 7] on span "Workflow Signature" at bounding box center [492, 7] width 43 height 7
click at [476, 50] on span "Defaults" at bounding box center [488, 52] width 45 height 7
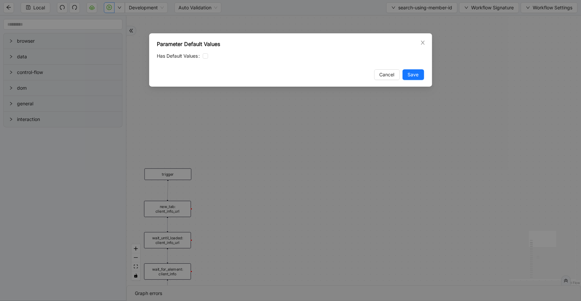
click at [426, 43] on div "Parameter Default Values Has Default Values Cancel Save" at bounding box center [290, 59] width 283 height 53
click at [424, 43] on icon "close" at bounding box center [423, 43] width 4 height 4
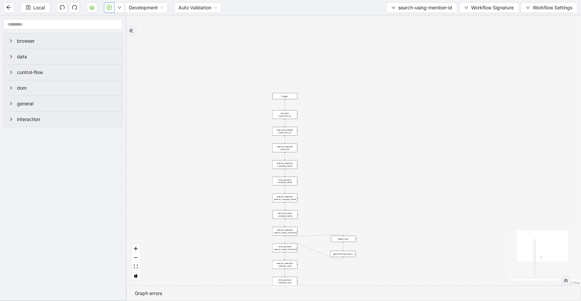
drag, startPoint x: 411, startPoint y: 144, endPoint x: 425, endPoint y: -27, distance: 171.0
click at [425, 0] on html "Local Development Auto Validation search-using-member-id Workflow Signature Wor…" at bounding box center [290, 150] width 581 height 301
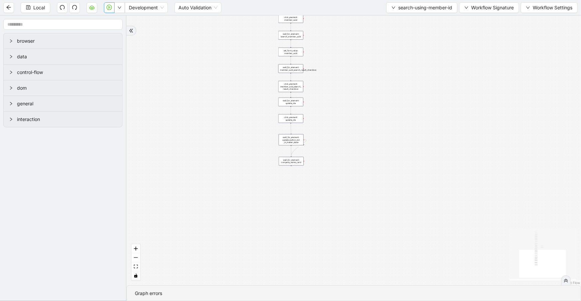
drag, startPoint x: 452, startPoint y: 147, endPoint x: 437, endPoint y: 73, distance: 76.2
click at [450, 52] on div "onError trigger new_tab: client_info_url wait_until_loaded: client_info_url wai…" at bounding box center [354, 150] width 454 height 269
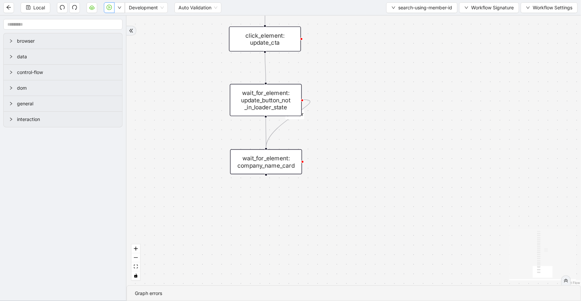
click at [285, 159] on div "wait_for_element: company_name_card" at bounding box center [266, 161] width 72 height 25
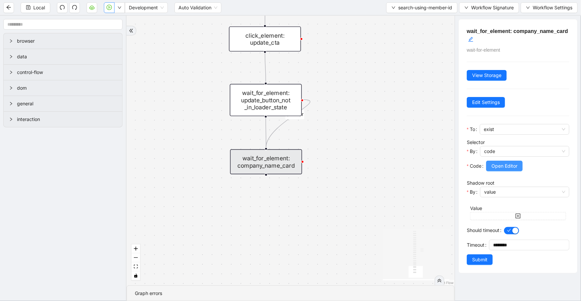
click at [491, 166] on button "Open Editor" at bounding box center [504, 165] width 37 height 11
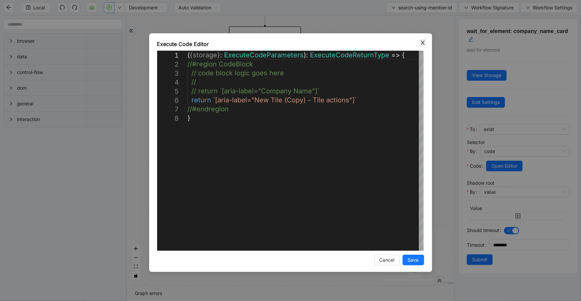
click at [422, 40] on icon "close" at bounding box center [422, 42] width 5 height 5
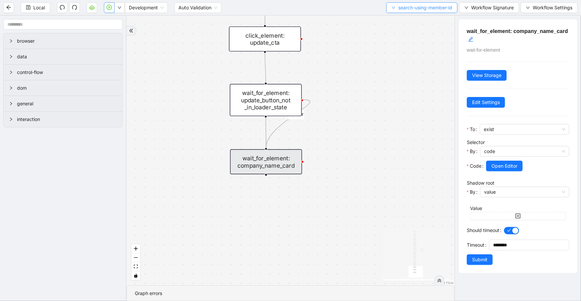
click at [418, 9] on span "search-using-member-id" at bounding box center [425, 7] width 54 height 7
click at [419, 20] on span "Select" at bounding box center [420, 20] width 62 height 7
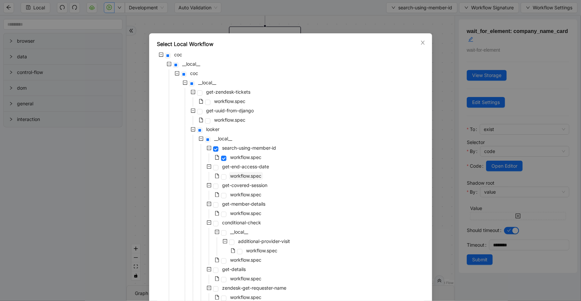
click at [251, 173] on span "workflow.spec" at bounding box center [245, 176] width 31 height 6
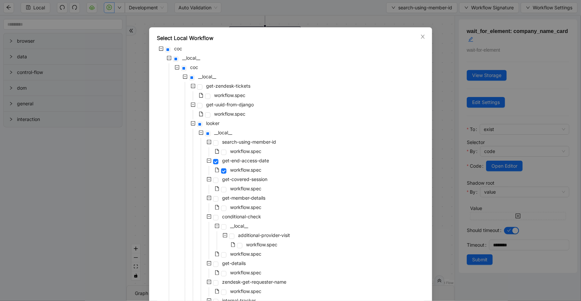
scroll to position [0, 0]
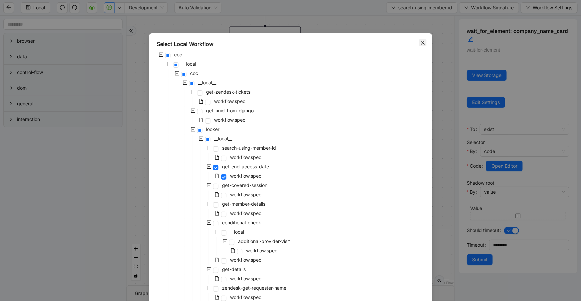
click at [420, 43] on icon "close" at bounding box center [422, 42] width 5 height 5
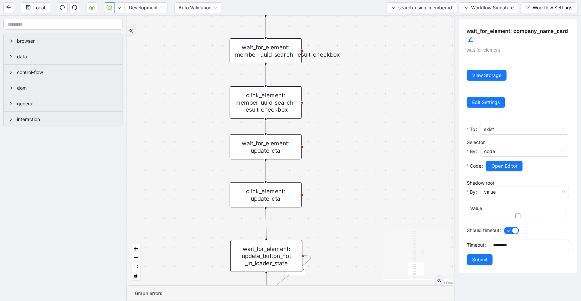
drag, startPoint x: 417, startPoint y: 169, endPoint x: 424, endPoint y: 280, distance: 111.7
click at [427, 296] on section "onError trigger new_tab: client_info_url wait_until_loaded: client_info_url wai…" at bounding box center [291, 158] width 328 height 285
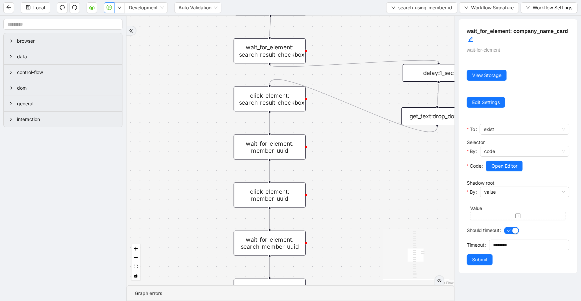
drag, startPoint x: 412, startPoint y: 133, endPoint x: 408, endPoint y: 296, distance: 163.5
click at [409, 300] on section "onError trigger new_tab: client_info_url wait_until_loaded: client_info_url wai…" at bounding box center [291, 158] width 328 height 285
drag, startPoint x: 340, startPoint y: 15, endPoint x: 340, endPoint y: 20, distance: 4.7
click at [340, 20] on section "Local Development Auto Validation search-using-member-id Workflow Signature Wor…" at bounding box center [290, 150] width 581 height 301
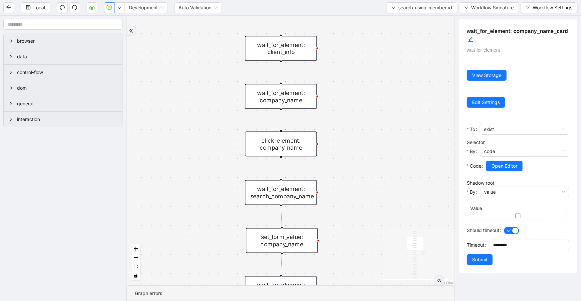
drag, startPoint x: 342, startPoint y: 27, endPoint x: 351, endPoint y: 218, distance: 190.7
click at [352, 267] on div "onError trigger new_tab: client_info_url wait_until_loaded: client_info_url wai…" at bounding box center [291, 150] width 328 height 269
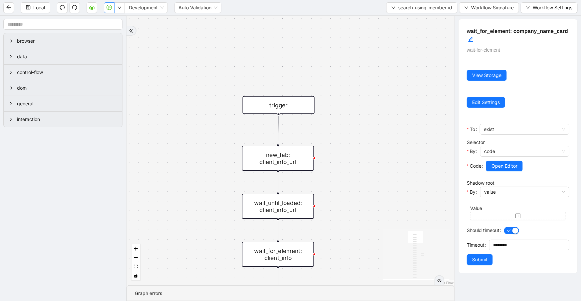
drag, startPoint x: 369, startPoint y: 174, endPoint x: 367, endPoint y: 300, distance: 126.2
click at [367, 300] on section "onError trigger new_tab: client_info_url wait_until_loaded: client_info_url wai…" at bounding box center [291, 158] width 328 height 285
click at [421, 7] on span "search-using-member-id" at bounding box center [425, 7] width 54 height 7
click at [424, 23] on span "Select" at bounding box center [420, 20] width 62 height 7
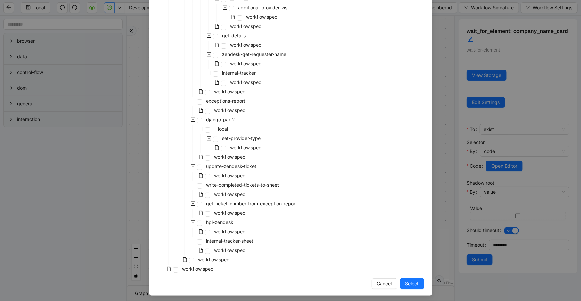
scroll to position [236, 0]
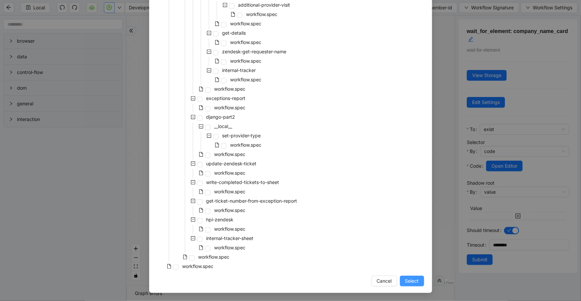
click at [411, 282] on span "Select" at bounding box center [412, 280] width 14 height 7
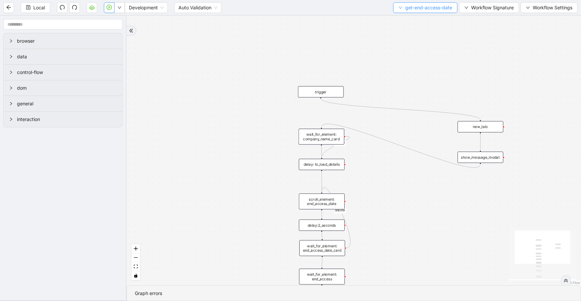
click at [411, 9] on span "get-end-access-date" at bounding box center [428, 7] width 47 height 7
click at [414, 21] on span "Select" at bounding box center [424, 20] width 54 height 7
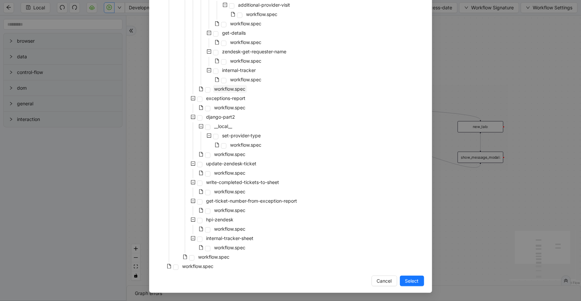
click at [230, 89] on span "workflow.spec" at bounding box center [229, 89] width 31 height 6
click at [414, 280] on span "Select" at bounding box center [412, 280] width 14 height 7
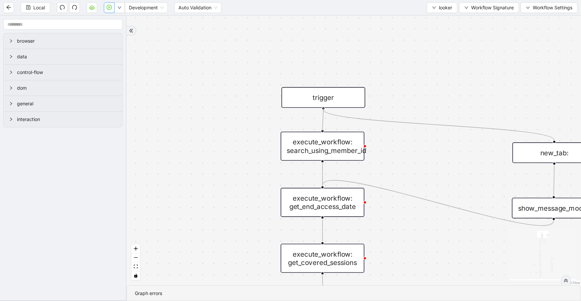
drag, startPoint x: 323, startPoint y: 107, endPoint x: 322, endPoint y: 129, distance: 21.7
click at [322, 129] on div "fallback is_same_visits 3e13ccc2_230e_41ff_b0ca_9cb496d9165b fallback onError o…" at bounding box center [354, 150] width 454 height 269
click at [357, 82] on div "fallback is_same_visits 3e13ccc2_230e_41ff_b0ca_9cb496d9165b fallback onError o…" at bounding box center [354, 150] width 454 height 269
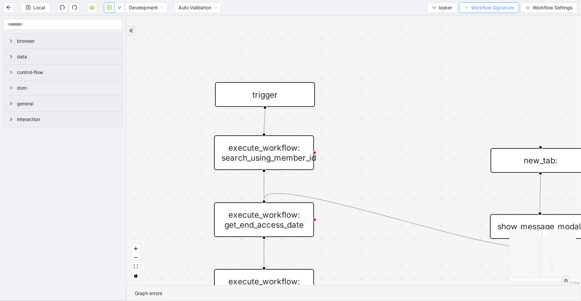
click at [484, 5] on span "Workflow Signature" at bounding box center [492, 7] width 43 height 7
click at [482, 32] on span "Type" at bounding box center [488, 30] width 45 height 7
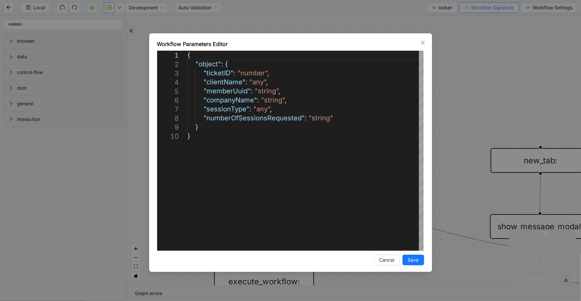
drag, startPoint x: 425, startPoint y: 41, endPoint x: 478, endPoint y: 9, distance: 62.2
click at [426, 41] on span "Close" at bounding box center [422, 42] width 7 height 7
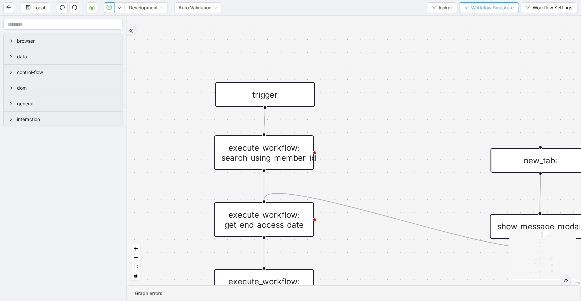
click at [478, 9] on span "Workflow Signature" at bounding box center [492, 7] width 43 height 7
click at [471, 51] on span "Defaults" at bounding box center [488, 52] width 45 height 7
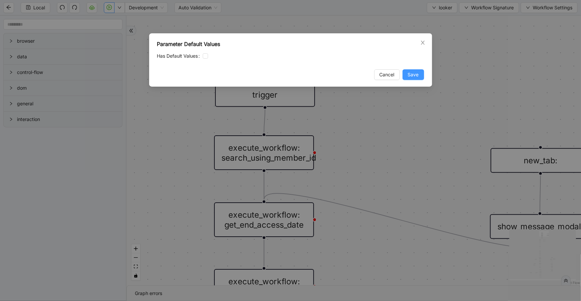
click at [409, 76] on span "Save" at bounding box center [413, 74] width 11 height 7
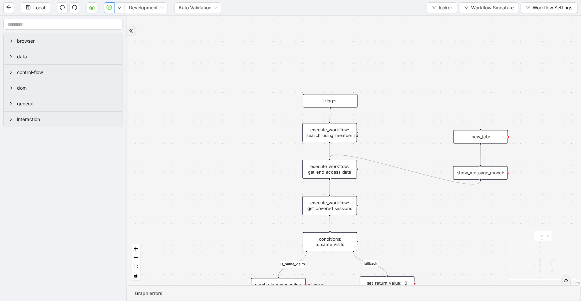
drag, startPoint x: 417, startPoint y: 130, endPoint x: 410, endPoint y: 73, distance: 57.3
click at [410, 74] on div "fallback is_same_visits 3e13ccc2_230e_41ff_b0ca_9cb496d9165b fallback onError o…" at bounding box center [354, 150] width 454 height 269
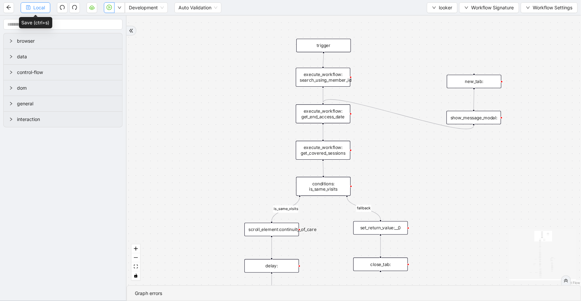
click at [31, 10] on button "Local" at bounding box center [36, 7] width 30 height 11
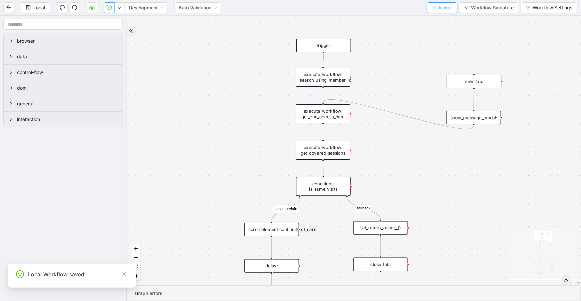
click at [431, 11] on button "looker" at bounding box center [442, 7] width 31 height 11
click at [434, 18] on span "Select" at bounding box center [441, 20] width 20 height 7
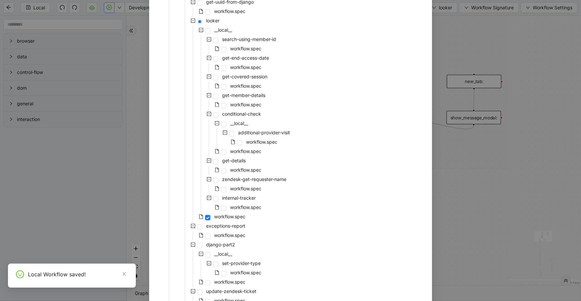
scroll to position [109, 0]
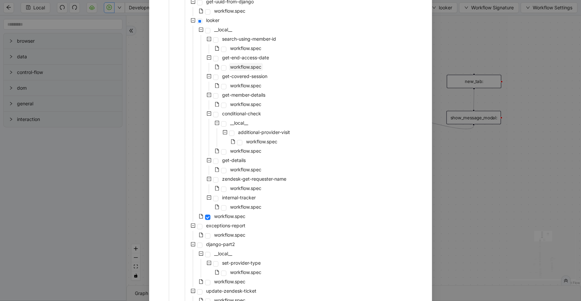
click at [240, 68] on span "workflow.spec" at bounding box center [245, 67] width 31 height 6
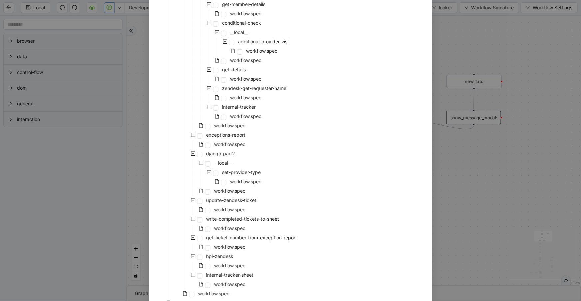
scroll to position [236, 0]
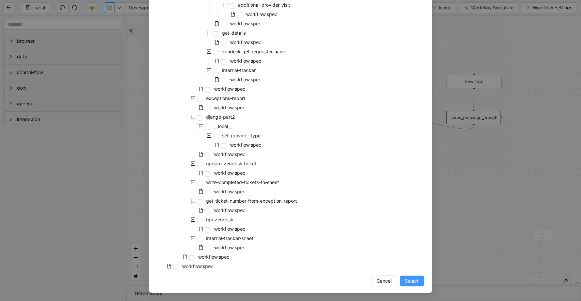
click at [409, 279] on span "Select" at bounding box center [412, 280] width 14 height 7
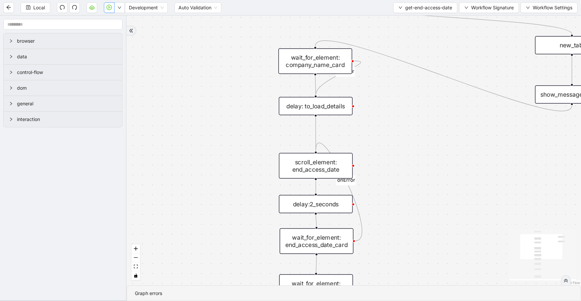
drag, startPoint x: 386, startPoint y: 147, endPoint x: 385, endPoint y: 140, distance: 6.4
click at [385, 140] on div "onError onError trigger wait_for_element: company_name_card scroll_element: end…" at bounding box center [354, 150] width 454 height 269
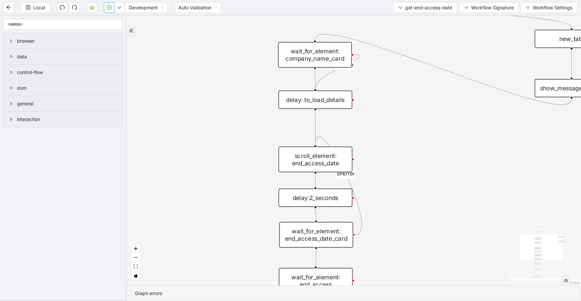
click at [338, 153] on div "scroll_element: end_access_date" at bounding box center [316, 159] width 74 height 26
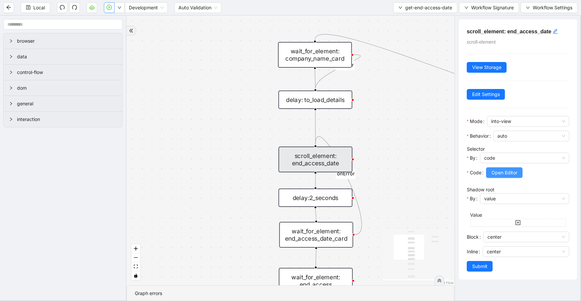
click at [500, 170] on span "Open Editor" at bounding box center [504, 172] width 26 height 7
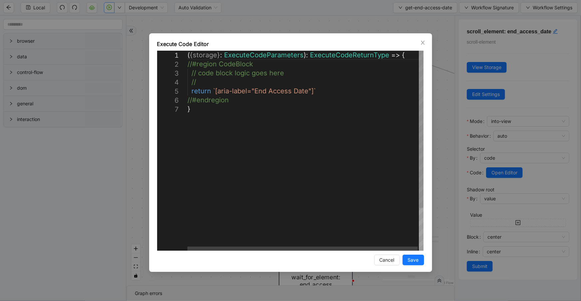
scroll to position [0, 3]
drag, startPoint x: 312, startPoint y: 90, endPoint x: 214, endPoint y: 92, distance: 98.6
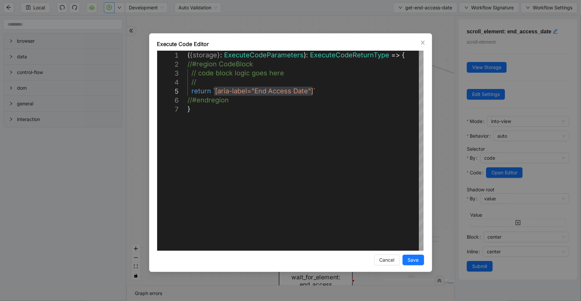
click at [370, 23] on div "**********" at bounding box center [290, 150] width 581 height 301
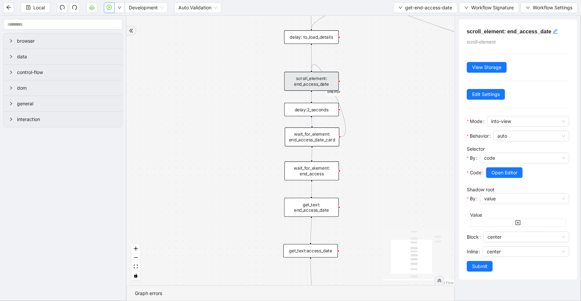
drag, startPoint x: 377, startPoint y: 146, endPoint x: 365, endPoint y: 101, distance: 46.7
click at [366, 84] on div "onError onError trigger wait_for_element: company_name_card scroll_element: end…" at bounding box center [291, 150] width 328 height 269
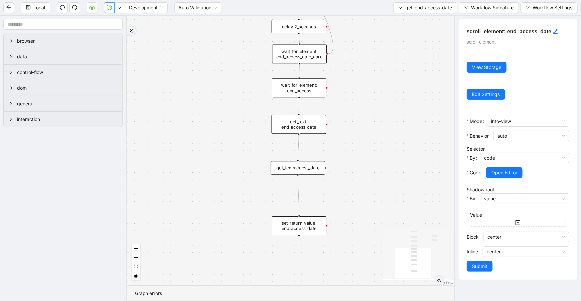
drag, startPoint x: 380, startPoint y: 144, endPoint x: 367, endPoint y: 54, distance: 91.5
click at [367, 54] on div "onError onError trigger wait_for_element: company_name_card scroll_element: end…" at bounding box center [291, 150] width 328 height 269
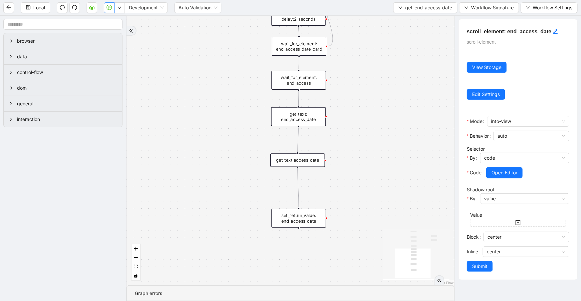
click at [310, 160] on div "get_text:access_date" at bounding box center [297, 159] width 55 height 13
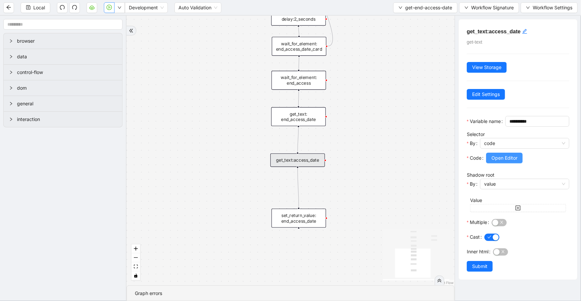
click at [505, 161] on span "Open Editor" at bounding box center [504, 157] width 26 height 7
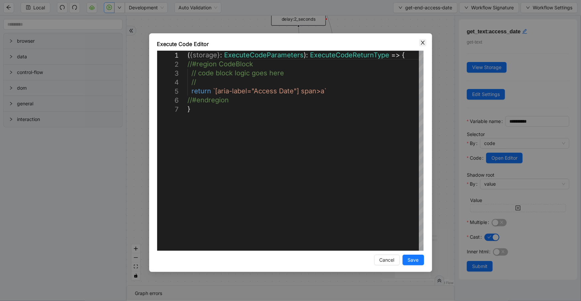
click at [424, 41] on icon "close" at bounding box center [422, 42] width 5 height 5
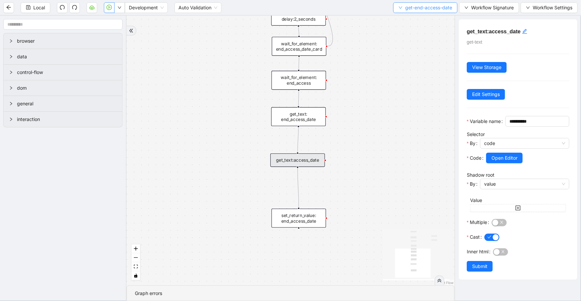
click at [403, 8] on button "get-end-access-date" at bounding box center [425, 7] width 64 height 11
click at [406, 16] on li "Select" at bounding box center [424, 20] width 62 height 11
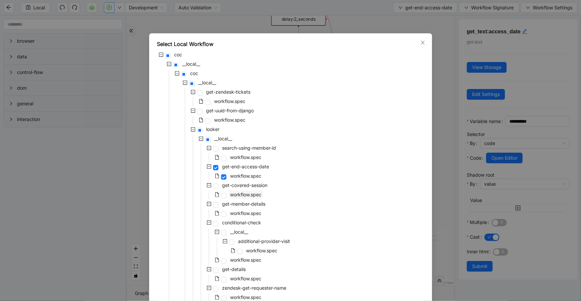
click at [251, 191] on span "workflow.spec" at bounding box center [246, 194] width 34 height 8
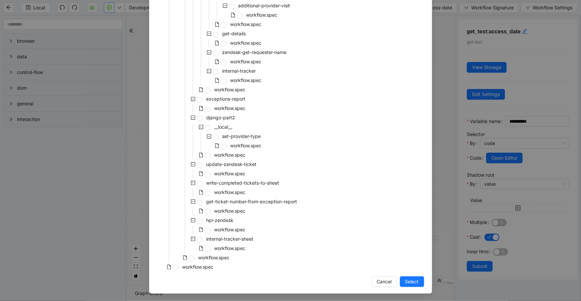
scroll to position [236, 0]
click at [417, 281] on button "Select" at bounding box center [412, 280] width 24 height 11
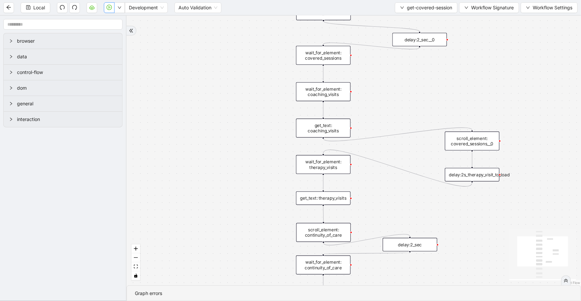
drag, startPoint x: 485, startPoint y: 151, endPoint x: 483, endPoint y: 300, distance: 148.5
click at [483, 300] on section "trigger wait_for_element: covered_sessions wait_for_element: coaching_visits ge…" at bounding box center [354, 158] width 454 height 285
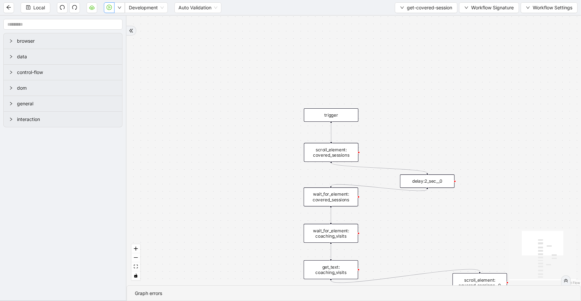
drag, startPoint x: 412, startPoint y: 95, endPoint x: 419, endPoint y: 229, distance: 134.4
click at [419, 230] on div "trigger wait_for_element: covered_sessions wait_for_element: coaching_visits ge…" at bounding box center [354, 150] width 454 height 269
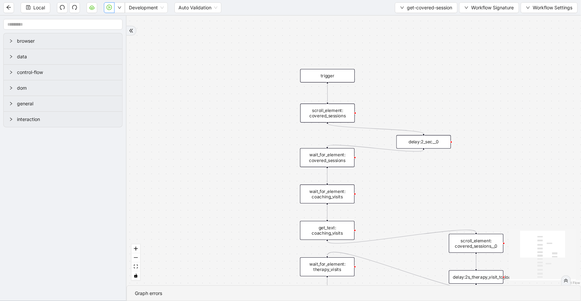
drag, startPoint x: 407, startPoint y: 208, endPoint x: 402, endPoint y: 158, distance: 49.6
click at [402, 159] on div "trigger wait_for_element: covered_sessions wait_for_element: coaching_visits ge…" at bounding box center [354, 150] width 454 height 269
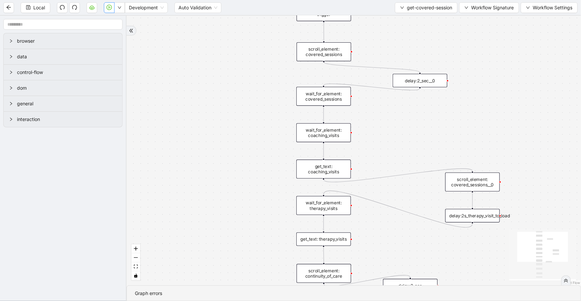
drag, startPoint x: 390, startPoint y: 159, endPoint x: 380, endPoint y: 148, distance: 14.6
click at [387, 146] on div "trigger wait_for_element: covered_sessions wait_for_element: coaching_visits ge…" at bounding box center [354, 150] width 454 height 269
click at [333, 168] on div "get_text: coaching_visits" at bounding box center [321, 168] width 55 height 19
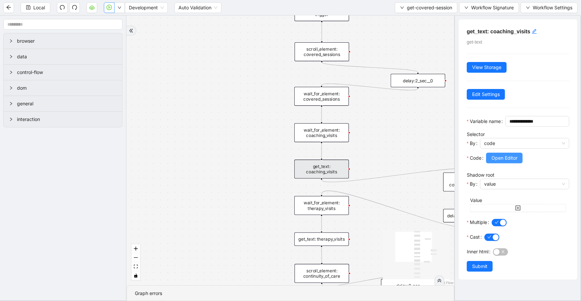
click at [515, 161] on span "Open Editor" at bounding box center [504, 157] width 26 height 7
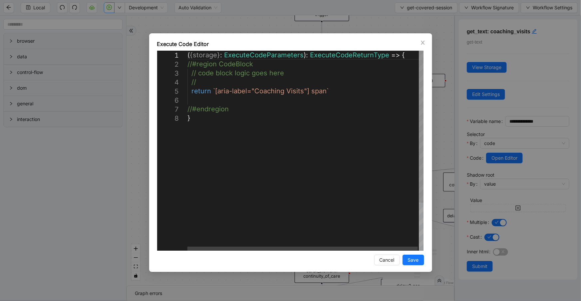
scroll to position [0, 3]
drag, startPoint x: 324, startPoint y: 91, endPoint x: 213, endPoint y: 90, distance: 110.5
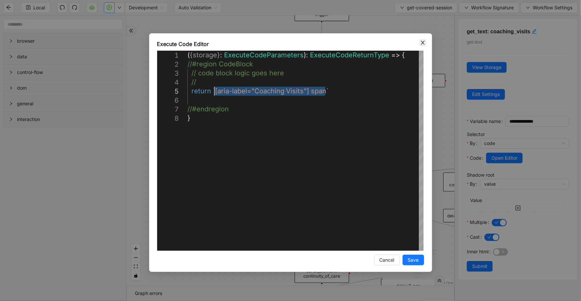
click at [421, 42] on icon "close" at bounding box center [422, 42] width 5 height 5
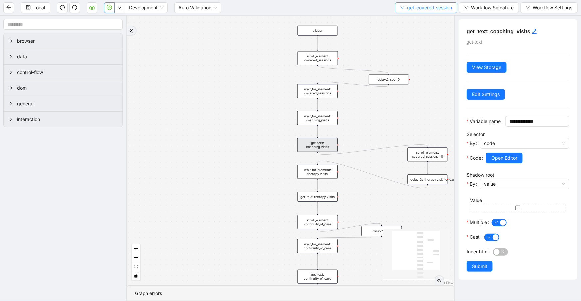
click at [407, 4] on span "get-covered-session" at bounding box center [429, 7] width 45 height 7
click at [409, 16] on li "Select" at bounding box center [424, 20] width 61 height 11
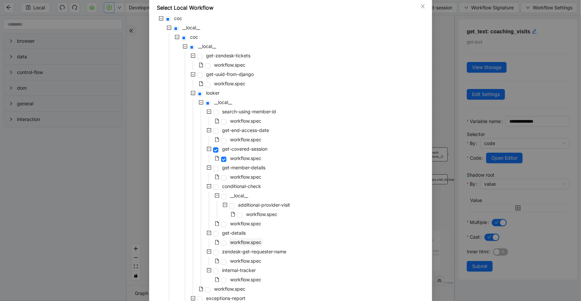
scroll to position [236, 0]
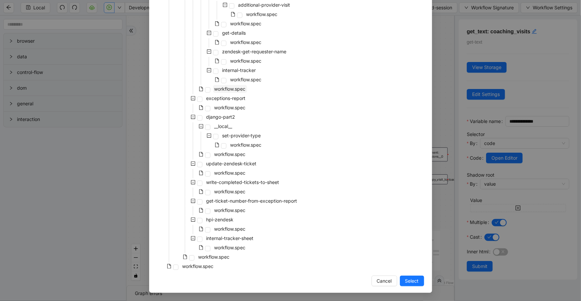
click at [233, 91] on span "workflow.spec" at bounding box center [229, 89] width 31 height 6
click at [405, 282] on span "Select" at bounding box center [412, 280] width 14 height 7
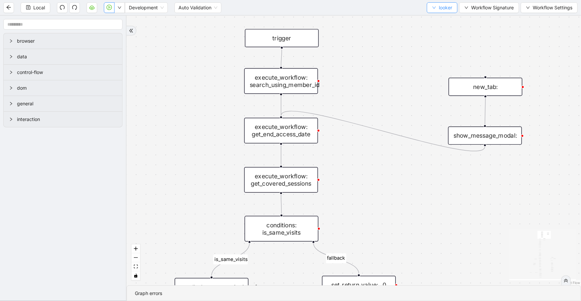
click at [435, 10] on button "looker" at bounding box center [442, 7] width 31 height 11
click at [445, 21] on span "Select" at bounding box center [441, 20] width 20 height 7
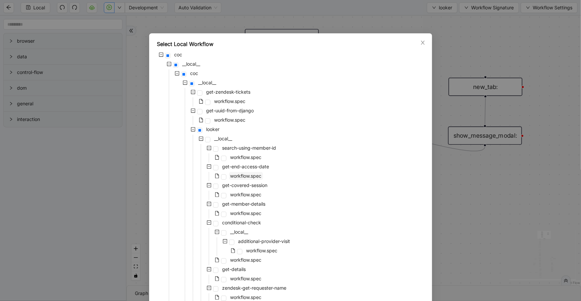
click at [243, 176] on span "workflow.spec" at bounding box center [245, 176] width 31 height 6
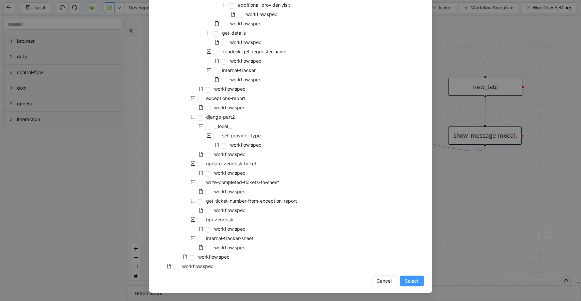
click at [405, 278] on span "Select" at bounding box center [412, 280] width 14 height 7
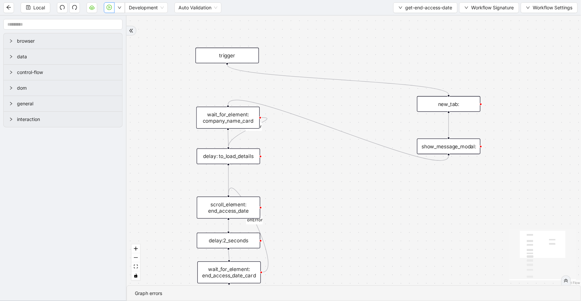
drag, startPoint x: 503, startPoint y: 176, endPoint x: 513, endPoint y: 124, distance: 52.6
click at [517, 127] on div "onError onError trigger wait_for_element: company_name_card scroll_element: end…" at bounding box center [354, 150] width 454 height 269
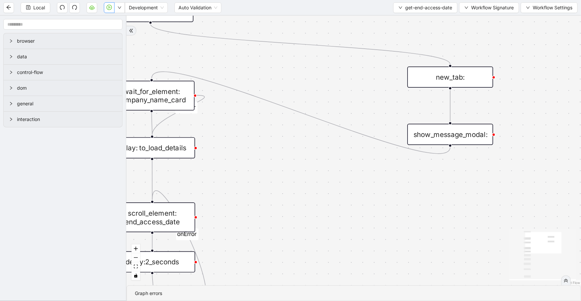
click at [449, 151] on icon "Edge from show_message_modal: to wait_for_element: company_name_card" at bounding box center [301, 113] width 299 height 82
click at [452, 153] on icon "plus-circle" at bounding box center [450, 160] width 14 height 14
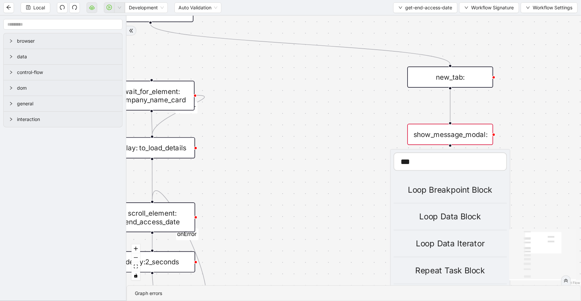
type input "***"
click at [469, 217] on div "Loop Data Block" at bounding box center [449, 216] width 113 height 13
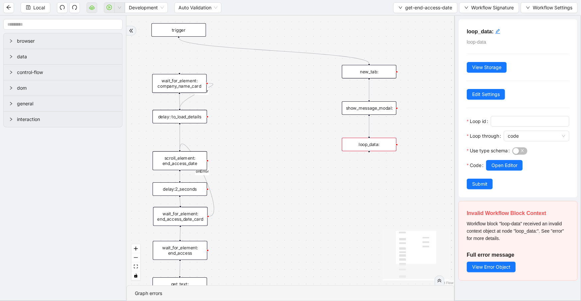
drag, startPoint x: 360, startPoint y: 183, endPoint x: 306, endPoint y: 139, distance: 70.0
click at [306, 139] on div "onError onError trigger wait_for_element: company_name_card scroll_element: end…" at bounding box center [291, 150] width 328 height 269
click at [509, 121] on input "Loop id" at bounding box center [529, 121] width 69 height 7
type input "*******"
click at [509, 166] on span "Open Editor" at bounding box center [504, 164] width 26 height 7
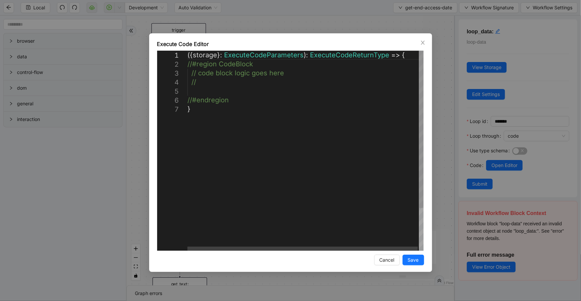
scroll to position [0, 3]
click at [236, 90] on div "({ storage }: ExecuteCodeParameters ): ExecuteCodeReturnType => { //#region Cod…" at bounding box center [305, 178] width 237 height 254
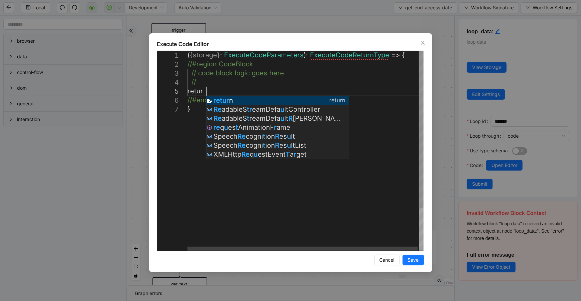
scroll to position [36, 35]
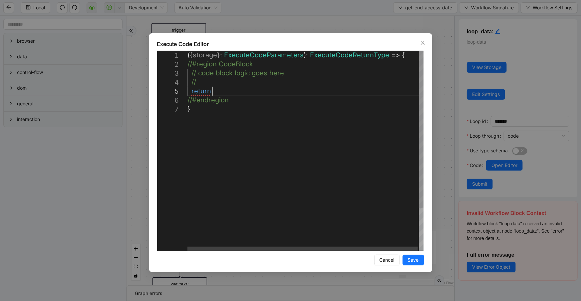
paste textarea "**********"
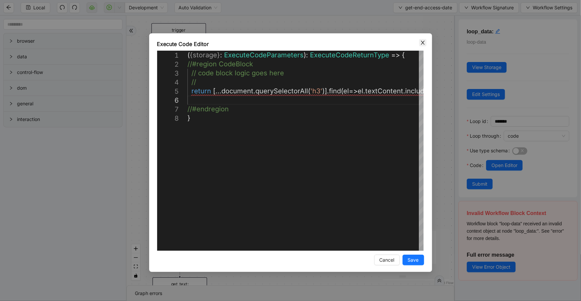
click at [421, 40] on icon "close" at bounding box center [422, 42] width 5 height 5
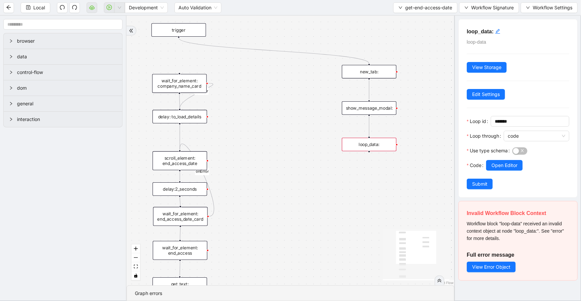
click at [511, 166] on span "Open Editor" at bounding box center [504, 164] width 26 height 7
type textarea "**********"
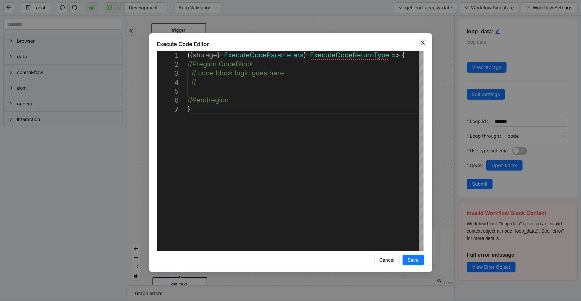
click at [424, 40] on icon "close" at bounding box center [422, 42] width 5 height 5
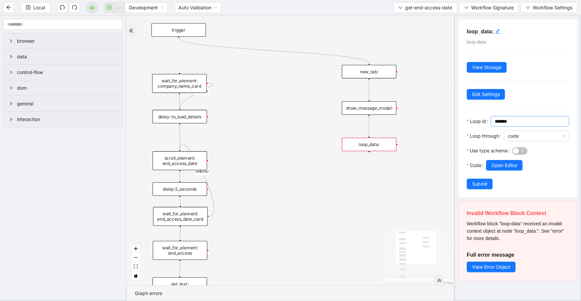
click at [516, 120] on input "*******" at bounding box center [529, 121] width 69 height 7
click at [518, 141] on div at bounding box center [537, 143] width 66 height 4
click at [517, 137] on span "code" at bounding box center [537, 136] width 58 height 10
click at [527, 133] on span "code" at bounding box center [537, 136] width 58 height 10
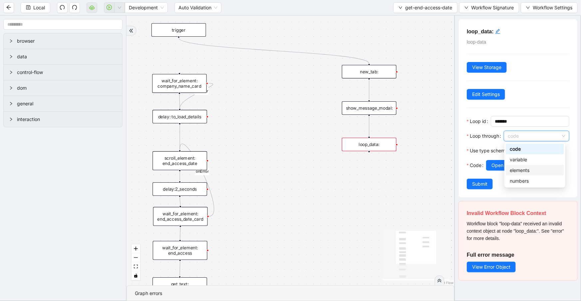
click at [527, 171] on div "elements" at bounding box center [535, 169] width 50 height 7
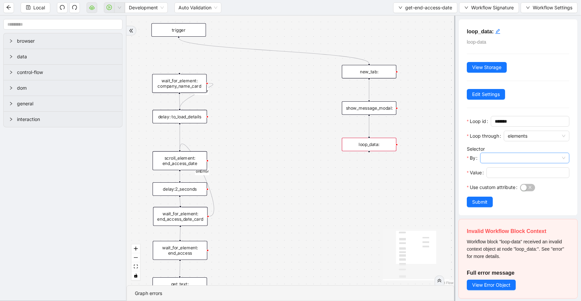
click at [523, 155] on input "By" at bounding box center [524, 158] width 81 height 10
click at [516, 176] on div "code" at bounding box center [523, 181] width 82 height 11
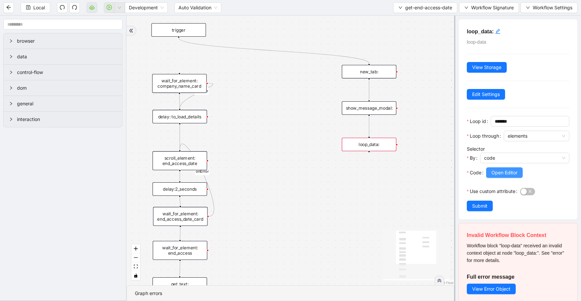
click at [505, 172] on span "Open Editor" at bounding box center [504, 172] width 26 height 7
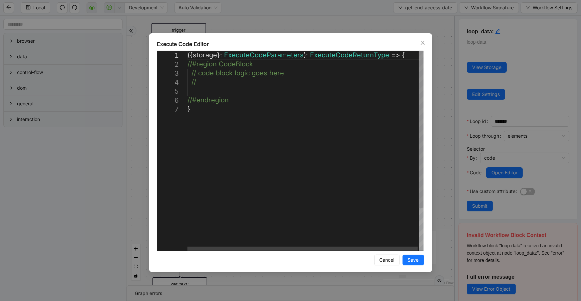
scroll to position [0, 3]
click at [225, 96] on div "({ storage }: ExecuteCodeParameters ): ExecuteCodeReturnType => { //#region Cod…" at bounding box center [305, 178] width 237 height 254
click at [224, 92] on div "({ storage }: ExecuteCodeParameters ): ExecuteCodeReturnType => { //#region Cod…" at bounding box center [305, 178] width 237 height 254
paste textarea "**********"
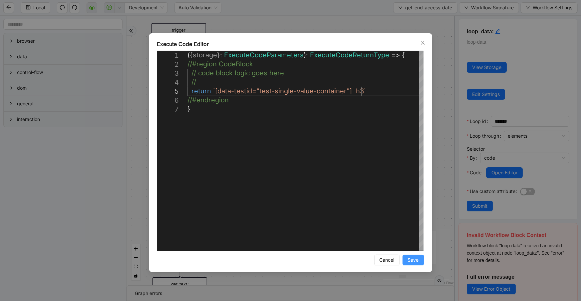
type textarea "**********"
click at [420, 259] on button "Save" at bounding box center [413, 259] width 22 height 11
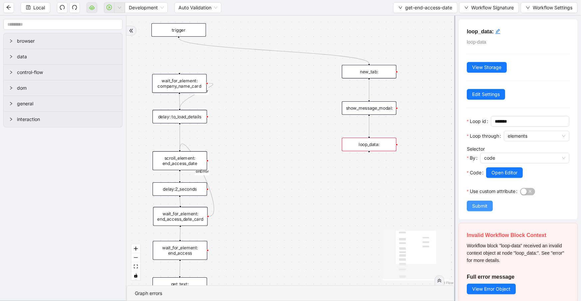
click at [489, 209] on button "Submit" at bounding box center [480, 205] width 26 height 11
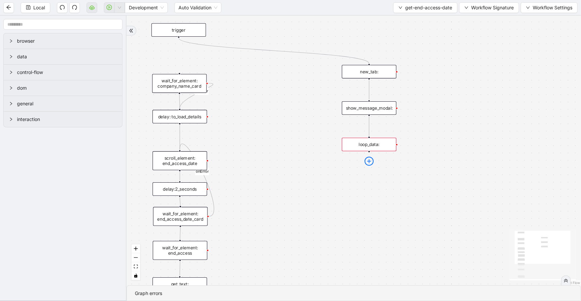
click at [371, 161] on icon "plus-circle" at bounding box center [369, 160] width 9 height 9
click at [268, 122] on div "onError onError trigger wait_for_element: company_name_card scroll_element: end…" at bounding box center [354, 150] width 454 height 269
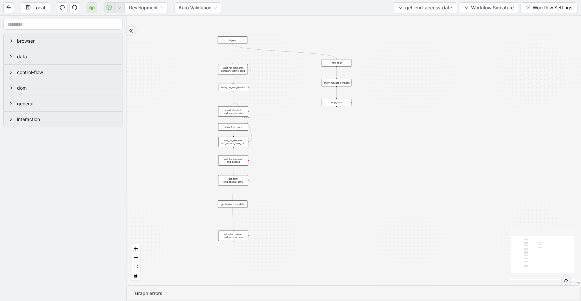
drag, startPoint x: 306, startPoint y: 208, endPoint x: 316, endPoint y: 167, distance: 41.8
click at [316, 167] on div "onError onError trigger wait_for_element: company_name_card scroll_element: end…" at bounding box center [354, 150] width 454 height 269
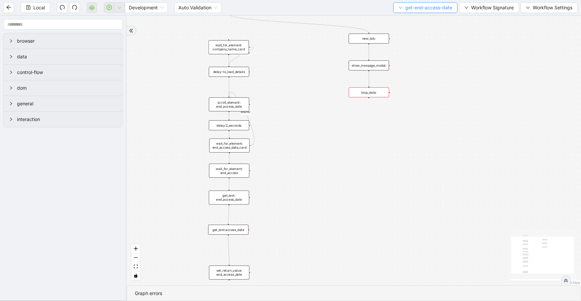
click at [433, 10] on span "get-end-access-date" at bounding box center [428, 7] width 47 height 7
click at [426, 21] on span "Select" at bounding box center [424, 20] width 54 height 7
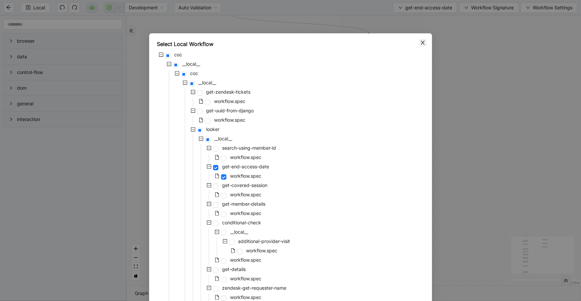
click at [423, 43] on icon "close" at bounding box center [422, 42] width 5 height 5
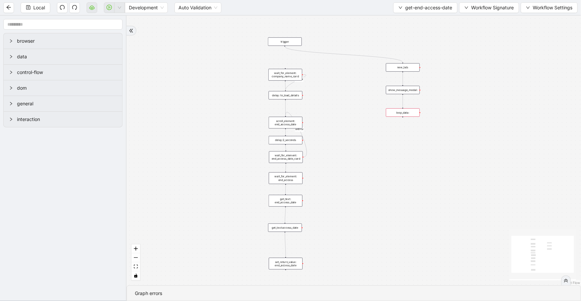
click at [404, 110] on div "loop_data:" at bounding box center [403, 112] width 34 height 8
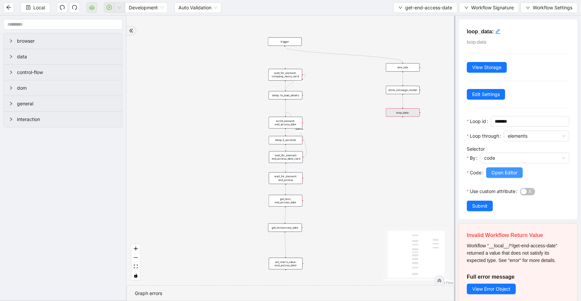
click at [504, 170] on span "Open Editor" at bounding box center [504, 172] width 26 height 7
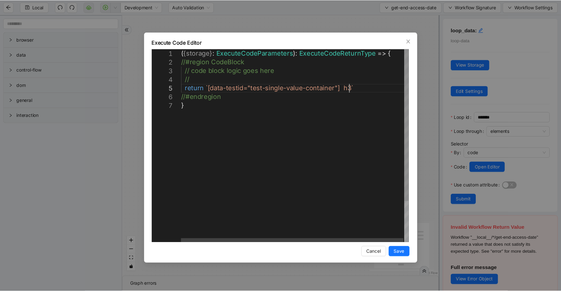
scroll to position [0, 3]
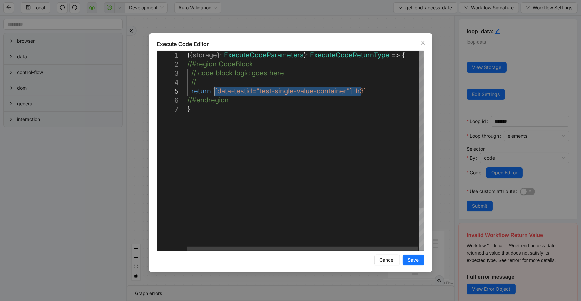
drag, startPoint x: 362, startPoint y: 88, endPoint x: 213, endPoint y: 89, distance: 148.5
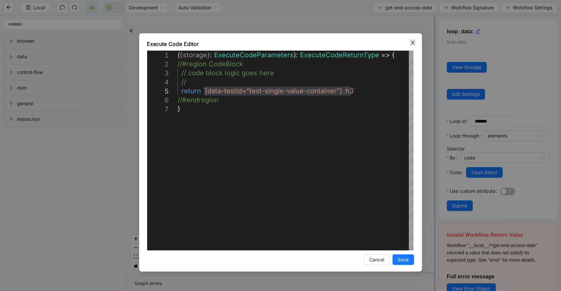
click at [409, 44] on span "Close" at bounding box center [412, 42] width 7 height 7
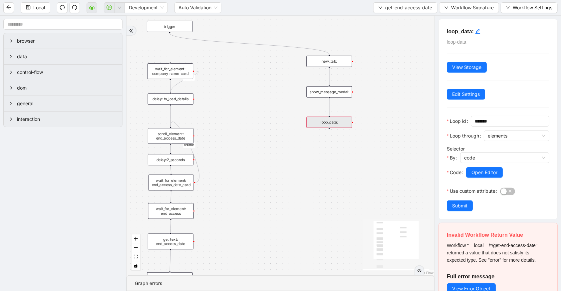
drag, startPoint x: 329, startPoint y: 96, endPoint x: 284, endPoint y: 108, distance: 46.6
click at [284, 108] on div "onError onError trigger wait_for_element: company_name_card scroll_element: end…" at bounding box center [281, 146] width 308 height 260
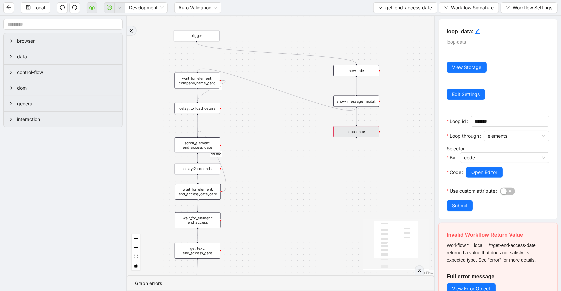
drag, startPoint x: 356, startPoint y: 107, endPoint x: 200, endPoint y: 71, distance: 160.5
click at [200, 71] on div "onError onError trigger wait_for_element: company_name_card scroll_element: end…" at bounding box center [281, 146] width 308 height 260
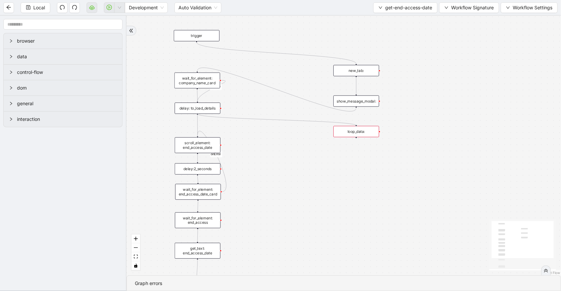
drag, startPoint x: 197, startPoint y: 114, endPoint x: 351, endPoint y: 126, distance: 154.3
click at [351, 126] on div "trigger wait_for_element: company_name_card scroll_element: end_access_date wai…" at bounding box center [350, 105] width 398 height 238
click at [357, 134] on div "loop_data:" at bounding box center [356, 131] width 46 height 11
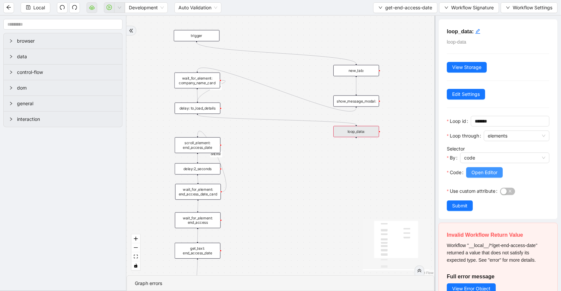
click at [490, 170] on span "Open Editor" at bounding box center [484, 172] width 26 height 7
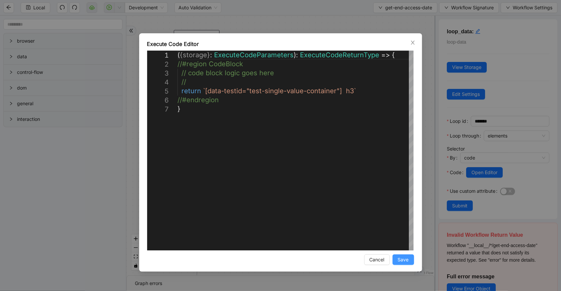
click at [411, 260] on button "Save" at bounding box center [403, 259] width 22 height 11
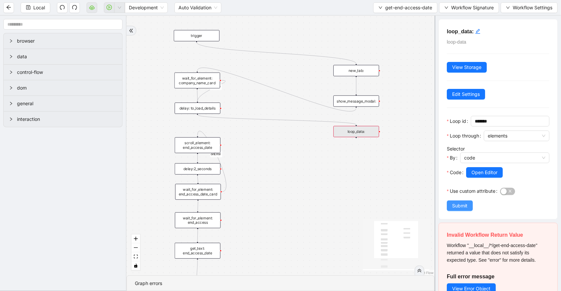
click at [468, 205] on button "Submit" at bounding box center [460, 205] width 26 height 11
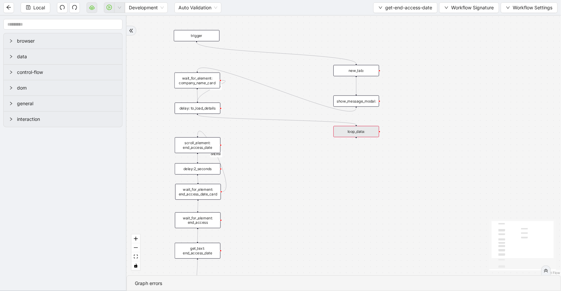
click at [372, 134] on div "loop_data:" at bounding box center [356, 131] width 46 height 11
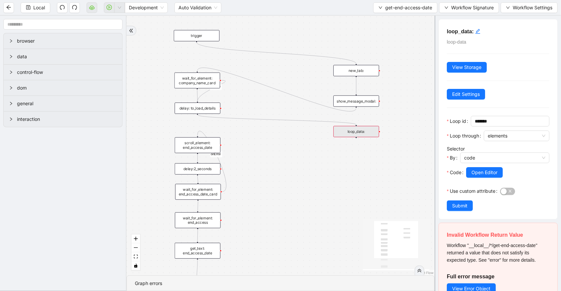
click at [480, 29] on h5 "loop_data:" at bounding box center [498, 31] width 103 height 8
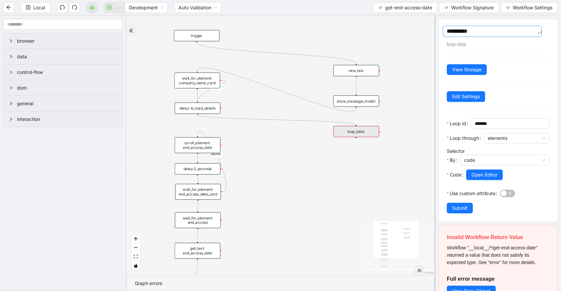
type textarea "**********"
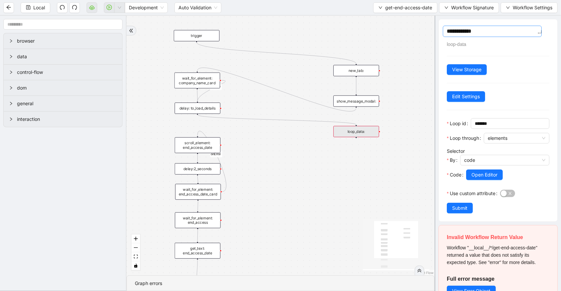
type textarea "**********"
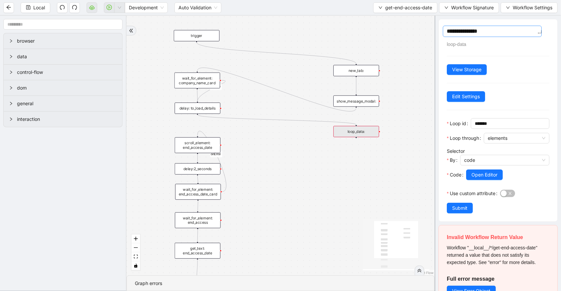
type textarea "**********"
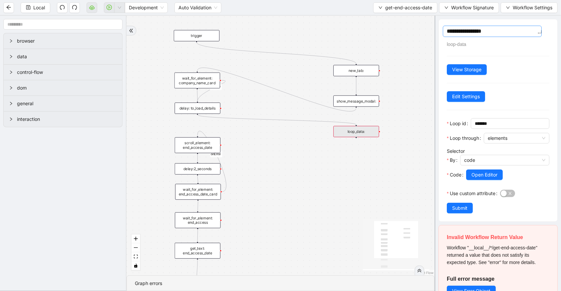
type textarea "**********"
click at [481, 30] on textarea "**********" at bounding box center [492, 31] width 99 height 11
type textarea "**********"
click at [463, 210] on button "Submit" at bounding box center [460, 208] width 26 height 11
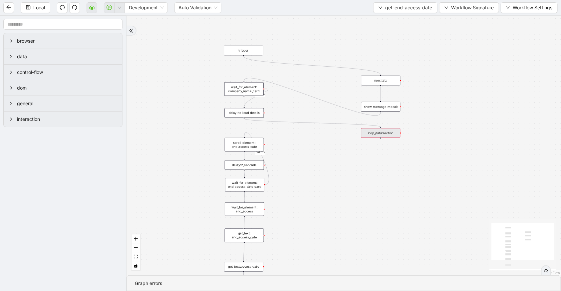
drag, startPoint x: 345, startPoint y: 156, endPoint x: 370, endPoint y: 152, distance: 25.3
click at [369, 155] on div "onError onError trigger wait_for_element: company_name_card scroll_element: end…" at bounding box center [344, 146] width 434 height 260
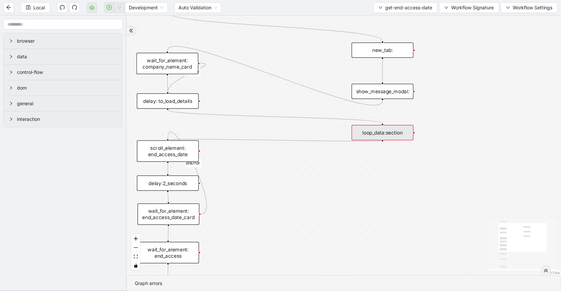
drag, startPoint x: 382, startPoint y: 140, endPoint x: 169, endPoint y: 140, distance: 212.4
click at [169, 140] on div "onError onError trigger wait_for_element: company_name_card scroll_element: end…" at bounding box center [344, 146] width 434 height 260
click at [390, 130] on div "loop_data:section" at bounding box center [383, 132] width 62 height 15
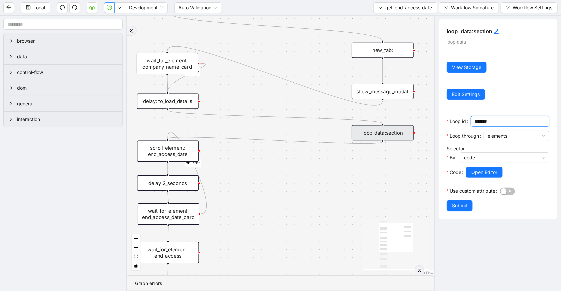
drag, startPoint x: 496, startPoint y: 120, endPoint x: 472, endPoint y: 121, distance: 24.0
click at [472, 121] on span "*******" at bounding box center [510, 121] width 79 height 11
click at [334, 168] on div "onError onError trigger wait_for_element: company_name_card scroll_element: end…" at bounding box center [281, 146] width 308 height 260
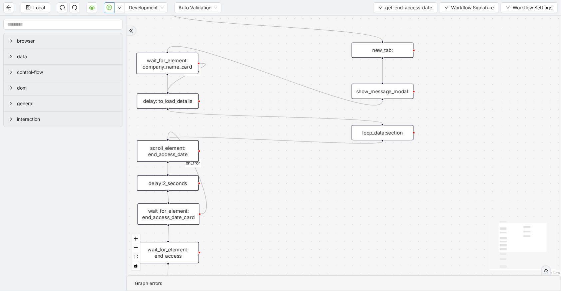
click at [191, 148] on div "scroll_element: end_access_date" at bounding box center [168, 150] width 62 height 21
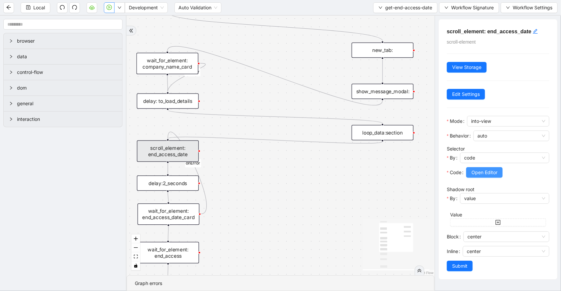
click at [483, 170] on span "Open Editor" at bounding box center [484, 172] width 26 height 7
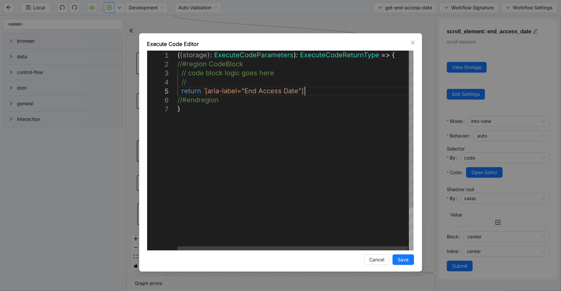
click at [319, 91] on div "( { storage } : ExecuteCodeParameters ): ExecuteCodeReturnType => { //#region C…" at bounding box center [295, 178] width 237 height 254
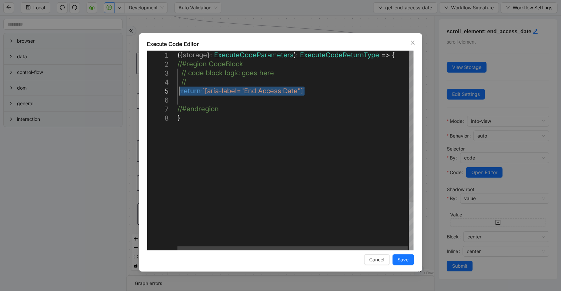
drag, startPoint x: 323, startPoint y: 90, endPoint x: 179, endPoint y: 91, distance: 143.2
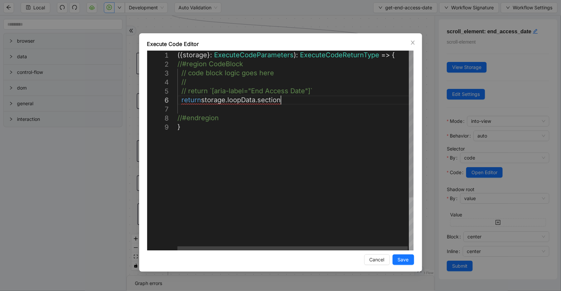
scroll to position [45, 135]
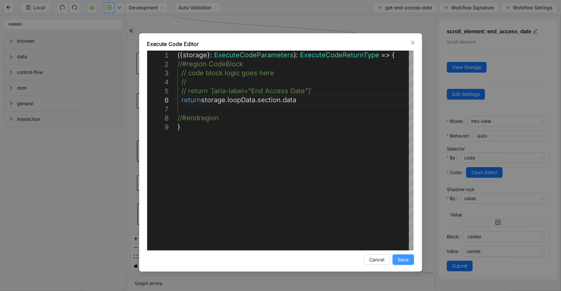
type textarea "**********"
click at [405, 263] on button "Save" at bounding box center [403, 259] width 22 height 11
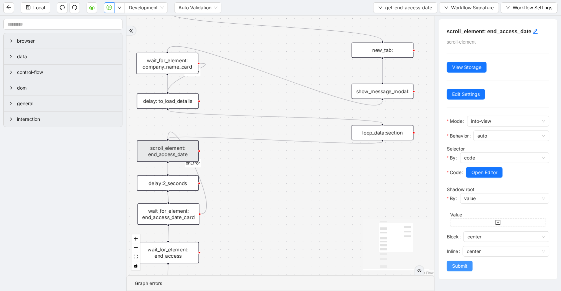
click at [458, 268] on span "Submit" at bounding box center [459, 265] width 15 height 7
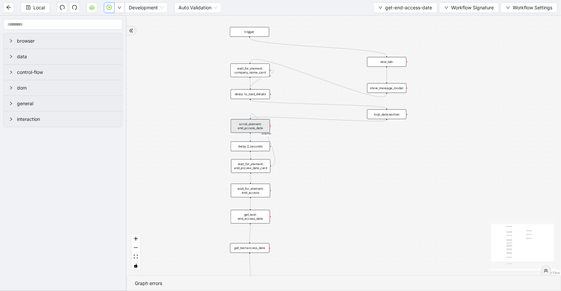
drag, startPoint x: 347, startPoint y: 225, endPoint x: 373, endPoint y: 141, distance: 87.9
click at [374, 143] on div "onError onError trigger wait_for_element: company_name_card scroll_element: end…" at bounding box center [344, 146] width 434 height 260
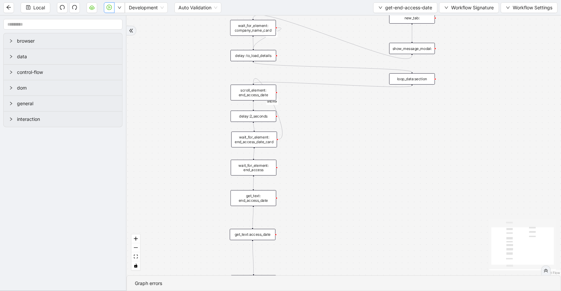
click at [268, 135] on div "wait_for_element: end_access_date_card" at bounding box center [254, 139] width 46 height 16
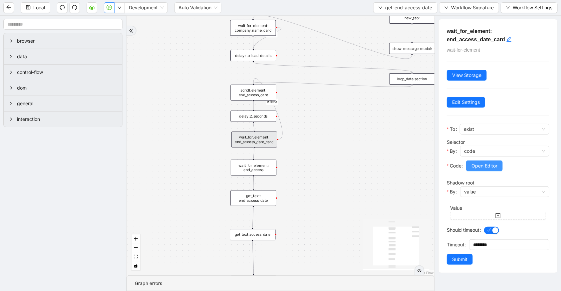
click at [473, 166] on span "Open Editor" at bounding box center [484, 165] width 26 height 7
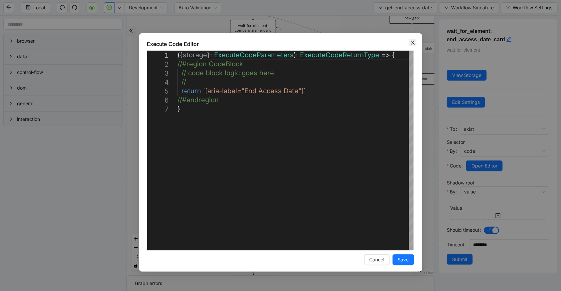
click at [412, 44] on icon "close" at bounding box center [412, 42] width 5 height 5
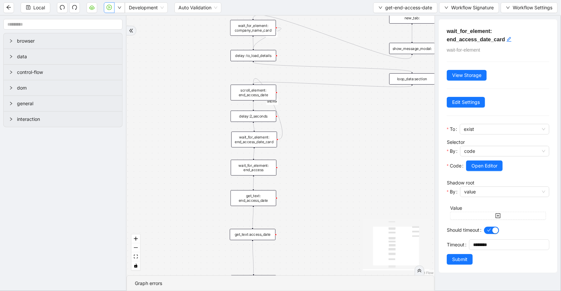
click at [260, 90] on div "scroll_element: end_access_date" at bounding box center [254, 93] width 46 height 16
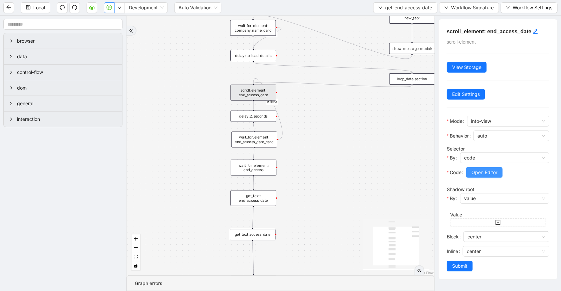
click at [479, 169] on span "Open Editor" at bounding box center [484, 172] width 26 height 7
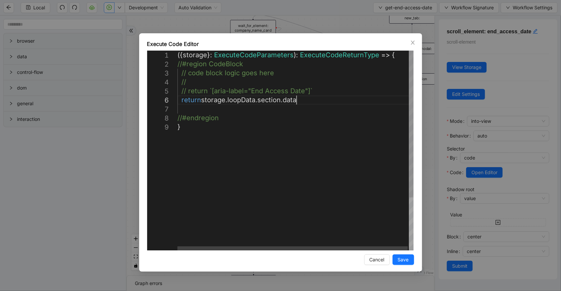
scroll to position [0, 3]
drag, startPoint x: 302, startPoint y: 100, endPoint x: 179, endPoint y: 99, distance: 123.5
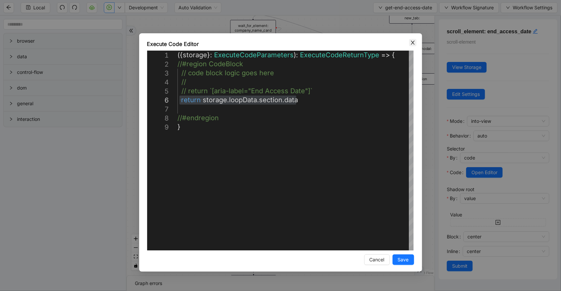
click at [409, 42] on span "Close" at bounding box center [412, 42] width 7 height 7
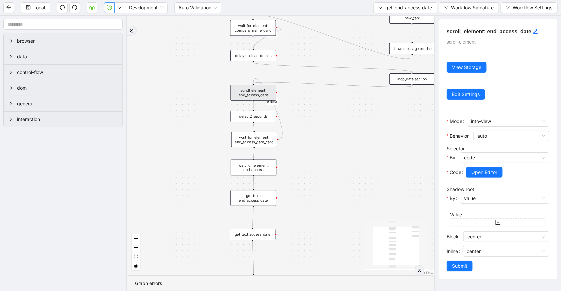
click at [258, 138] on div "wait_for_element: end_access_date_card" at bounding box center [254, 139] width 46 height 16
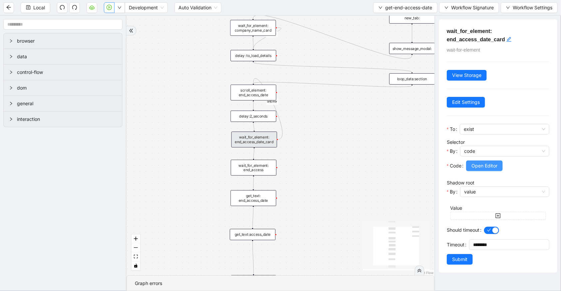
click at [494, 166] on span "Open Editor" at bounding box center [484, 165] width 26 height 7
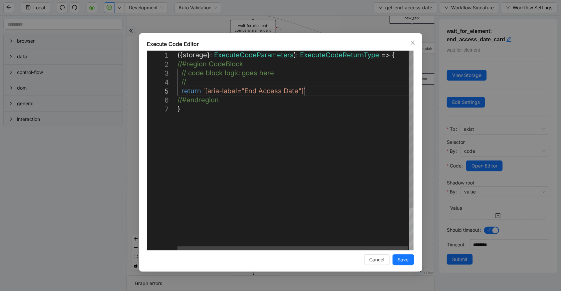
click at [328, 90] on div "({ storage }: ExecuteCodeParameters ): ExecuteCodeReturnType => { //#region Cod…" at bounding box center [295, 178] width 237 height 254
paste textarea "**********"
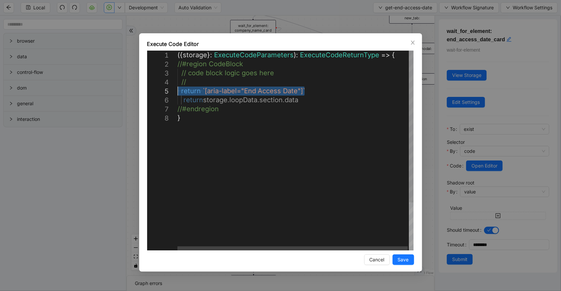
drag, startPoint x: 319, startPoint y: 91, endPoint x: 169, endPoint y: 90, distance: 149.2
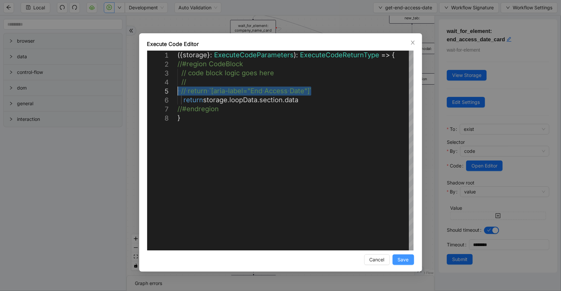
type textarea "**********"
click at [409, 258] on button "Save" at bounding box center [403, 259] width 22 height 11
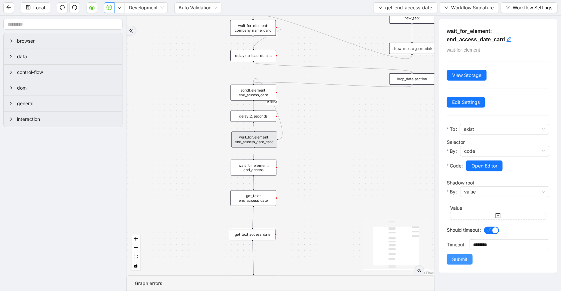
click at [452, 261] on span "Submit" at bounding box center [459, 259] width 15 height 7
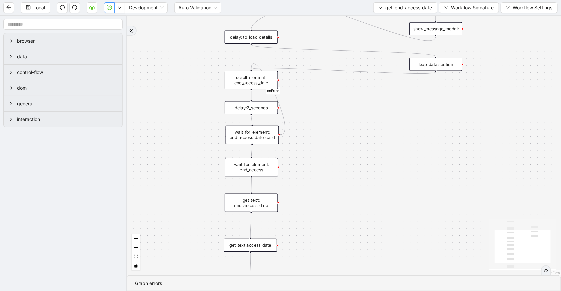
click at [270, 174] on div "wait_for_element: end_access" at bounding box center [251, 167] width 53 height 18
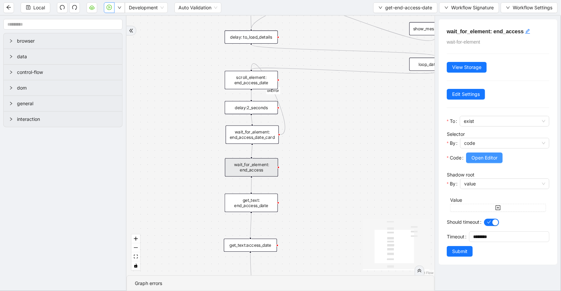
click at [478, 157] on span "Open Editor" at bounding box center [484, 157] width 26 height 7
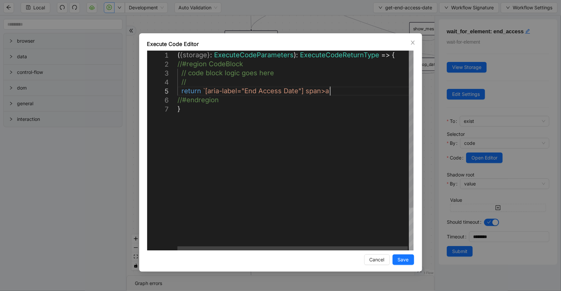
scroll to position [0, 3]
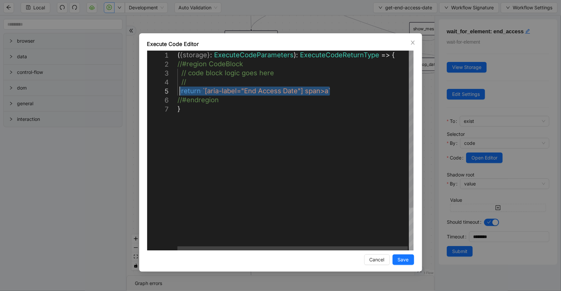
drag, startPoint x: 334, startPoint y: 90, endPoint x: 179, endPoint y: 94, distance: 154.9
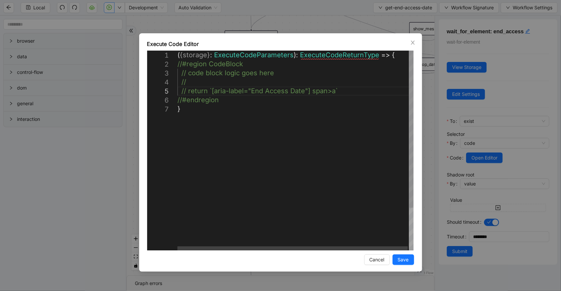
scroll to position [45, 7]
paste textarea "**********"
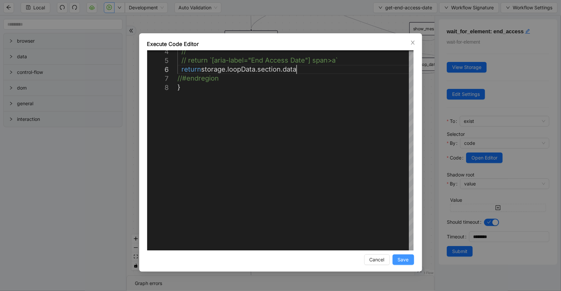
type textarea "**********"
click at [395, 259] on button "Save" at bounding box center [403, 259] width 22 height 11
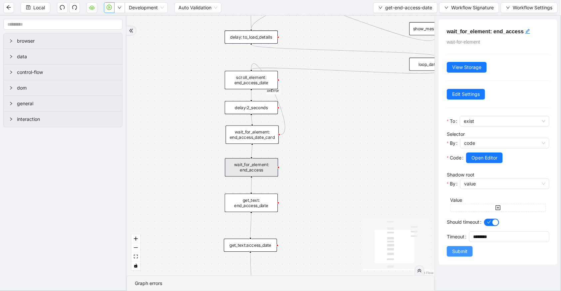
click at [463, 250] on span "Submit" at bounding box center [459, 251] width 15 height 7
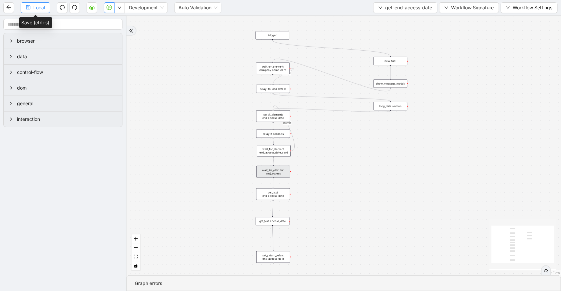
click at [44, 8] on span "Local" at bounding box center [39, 7] width 12 height 7
click at [385, 107] on div "loop_data:section" at bounding box center [391, 106] width 34 height 8
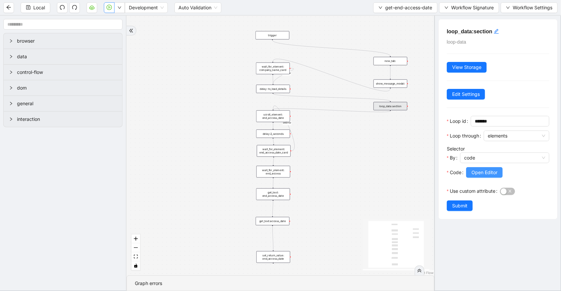
click at [496, 174] on span "Open Editor" at bounding box center [484, 172] width 26 height 7
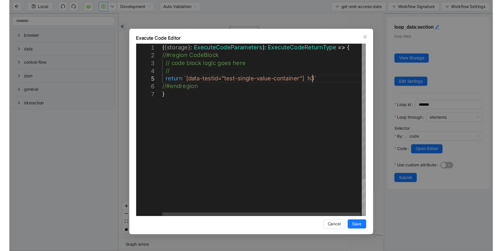
scroll to position [0, 3]
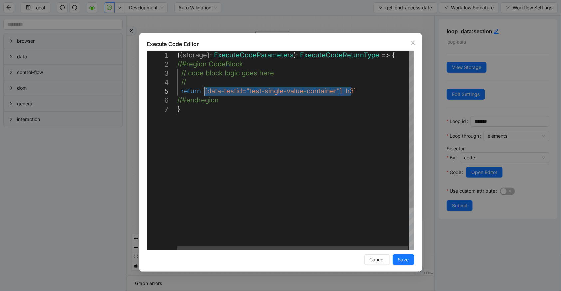
drag, startPoint x: 352, startPoint y: 91, endPoint x: 203, endPoint y: 93, distance: 148.8
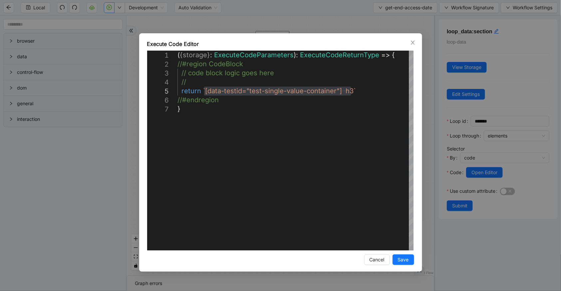
drag, startPoint x: 416, startPoint y: 42, endPoint x: 354, endPoint y: 19, distance: 66.0
click at [411, 42] on span "Close" at bounding box center [412, 42] width 7 height 7
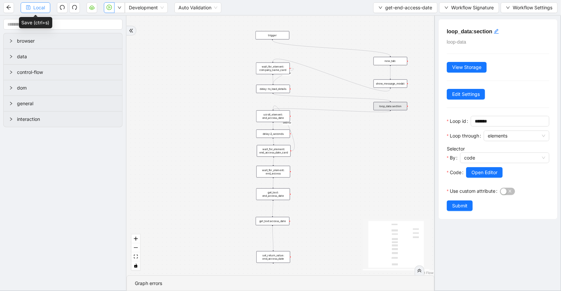
click at [35, 10] on span "Local" at bounding box center [39, 7] width 12 height 7
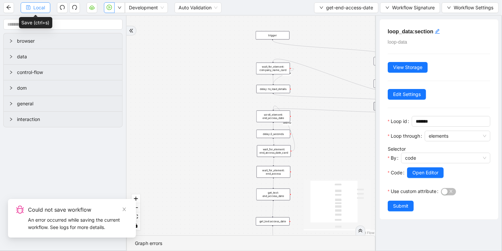
click at [32, 6] on button "Local" at bounding box center [36, 7] width 30 height 11
